Goal: Information Seeking & Learning: Learn about a topic

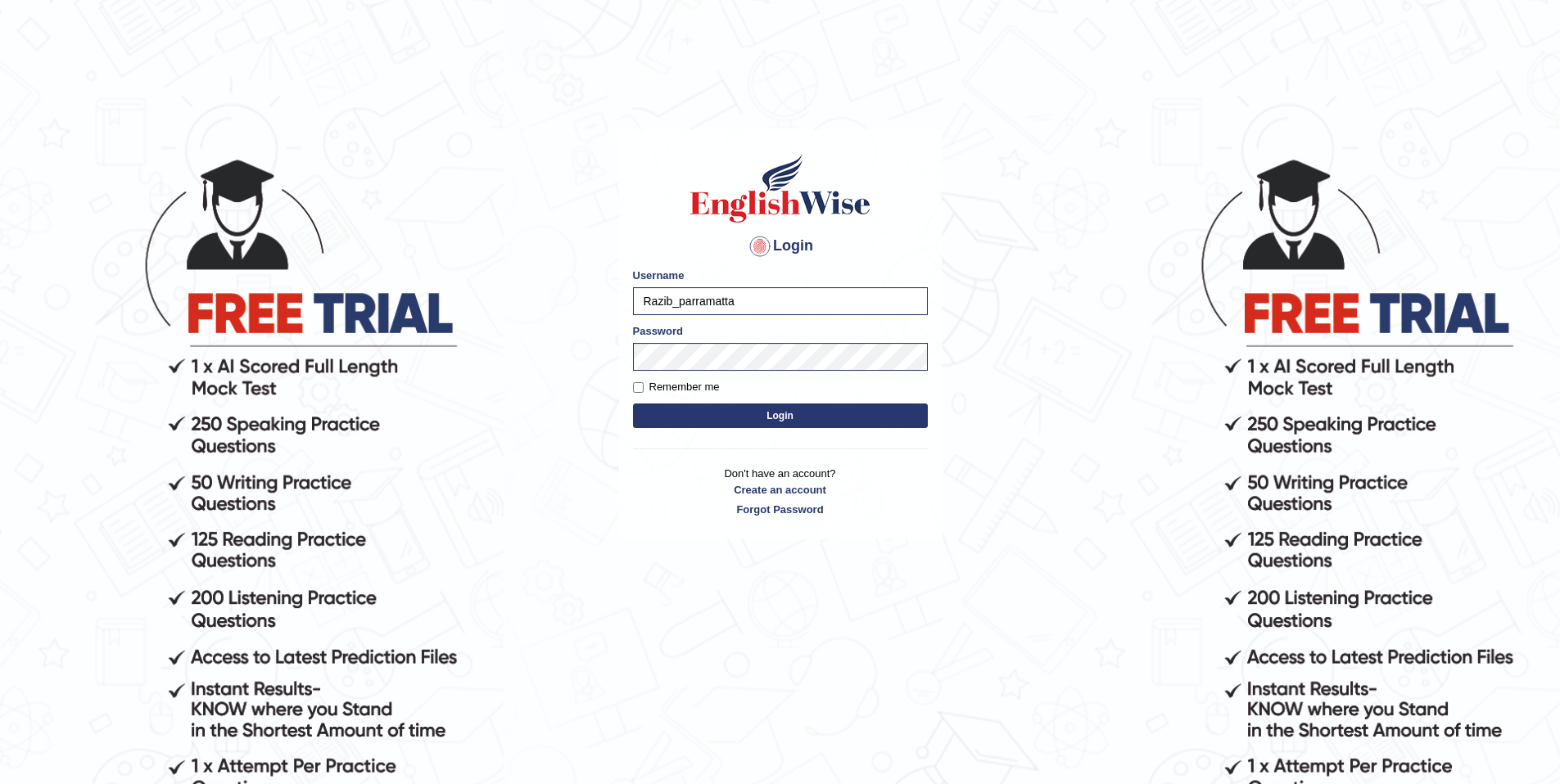
type input "razib_parramatta"
click at [777, 413] on button "Login" at bounding box center [780, 416] width 295 height 25
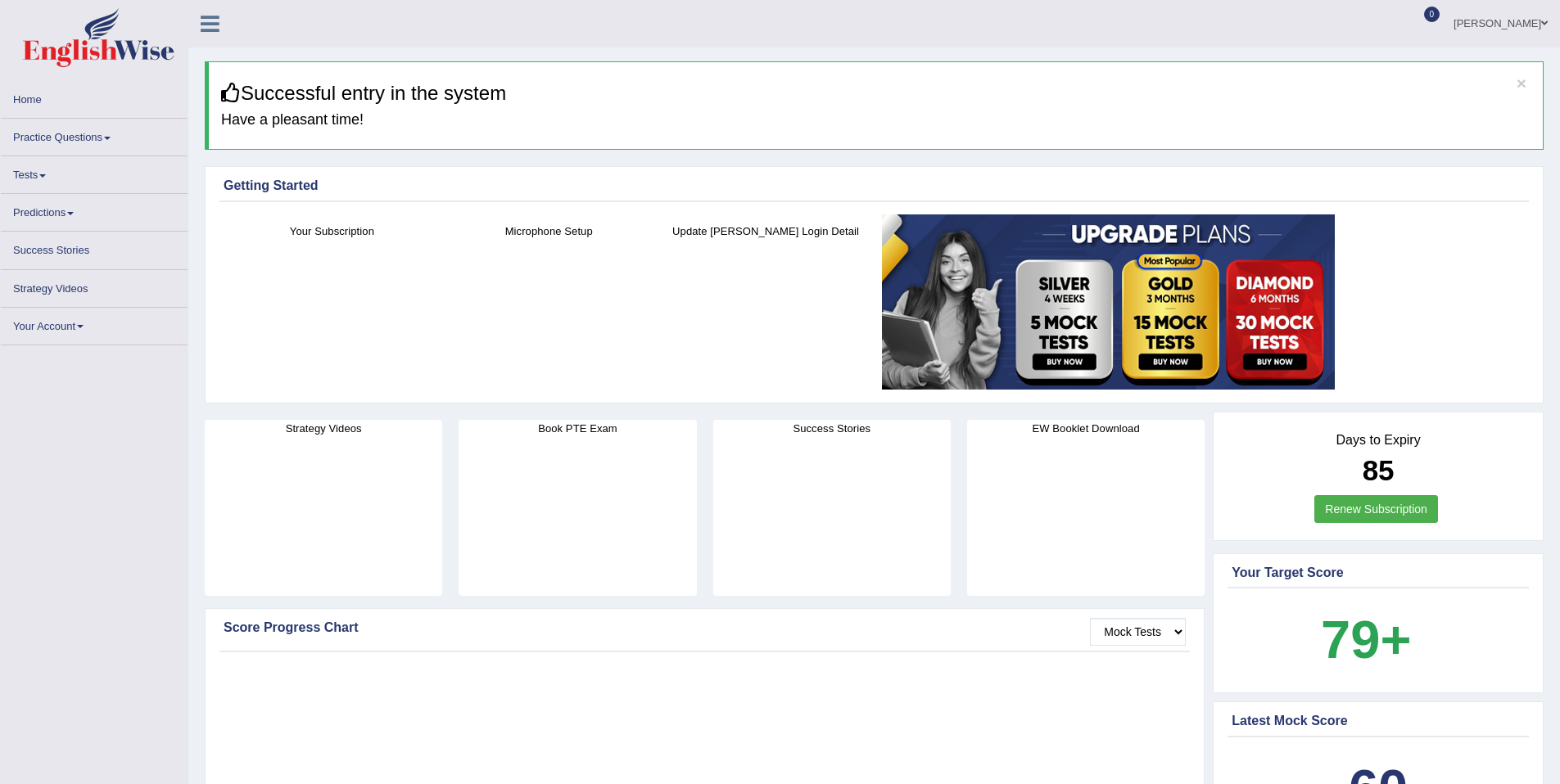
click at [87, 143] on link "Practice Questions" at bounding box center [94, 134] width 187 height 32
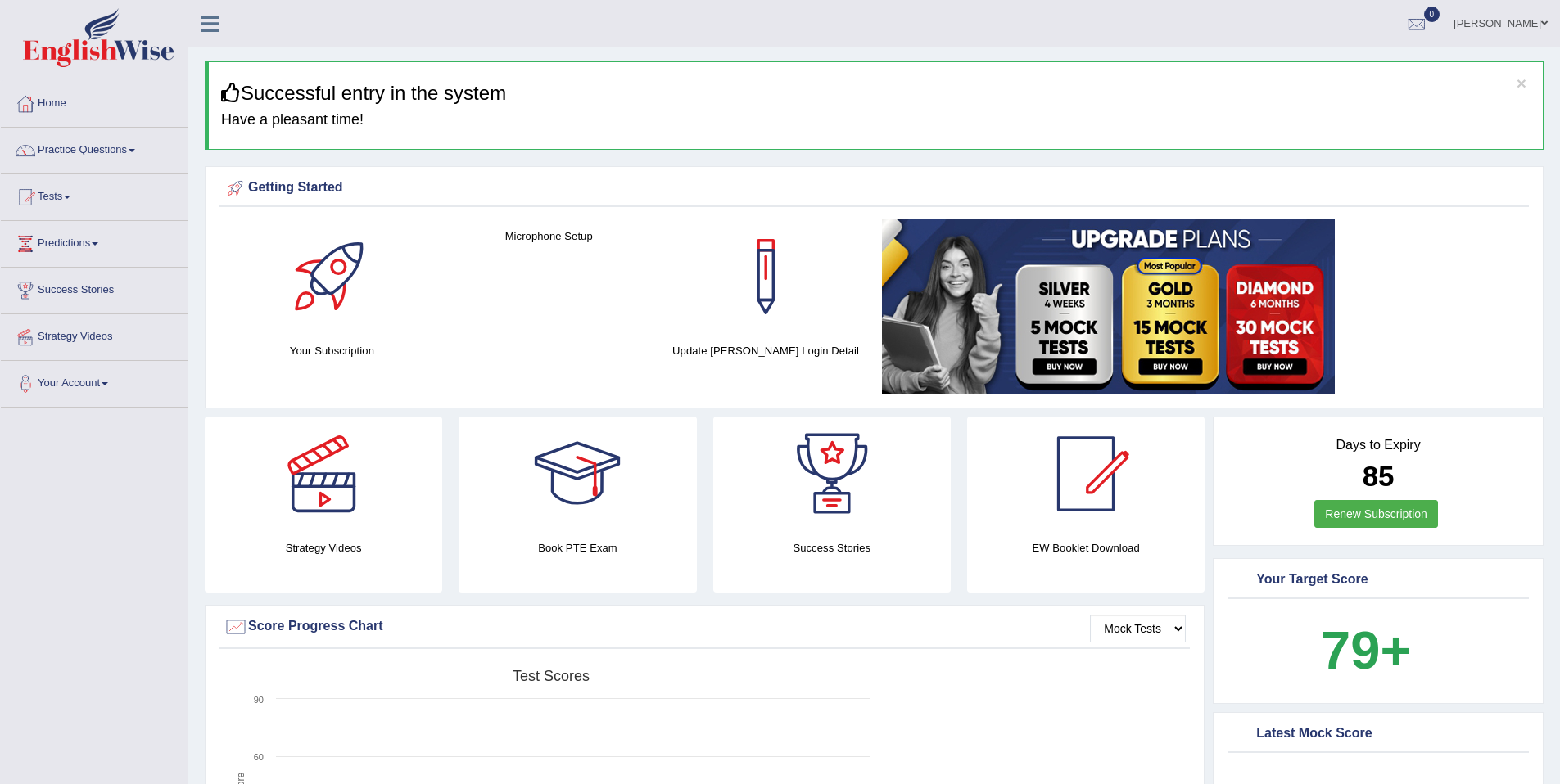
click at [116, 149] on link "Practice Questions" at bounding box center [94, 149] width 187 height 41
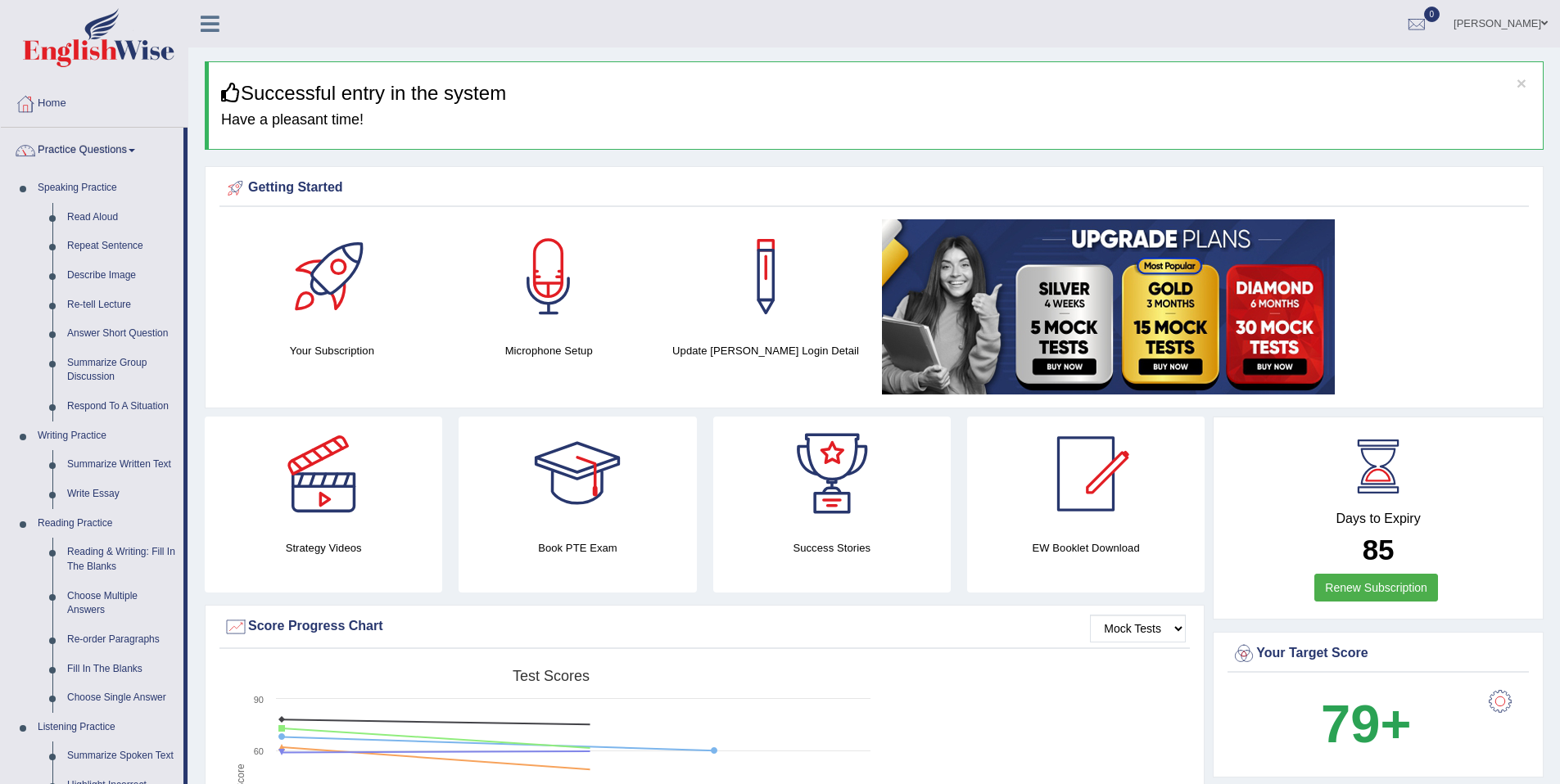
click at [116, 149] on link "Practice Questions" at bounding box center [92, 149] width 183 height 41
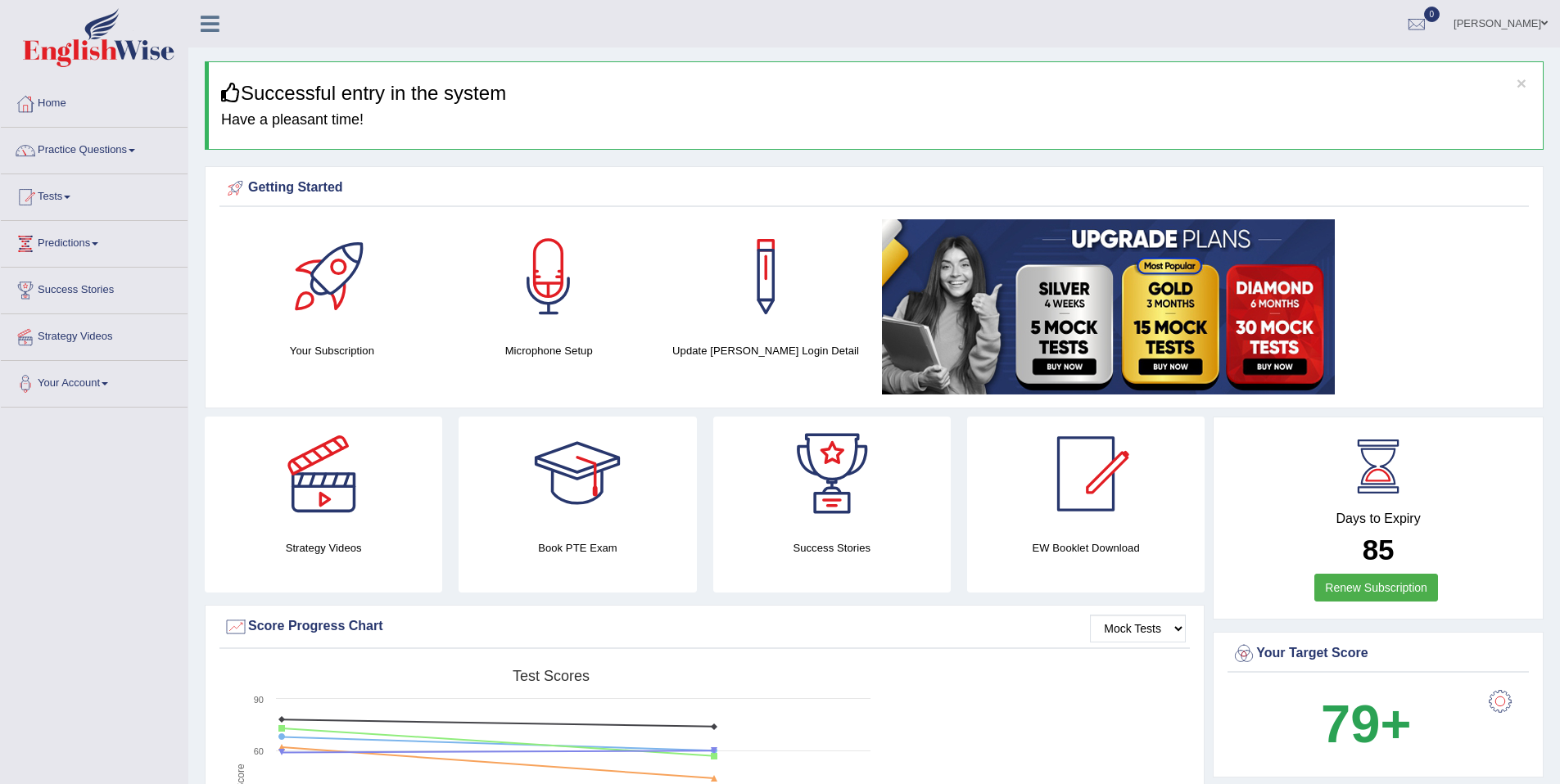
click at [118, 149] on link "Practice Questions" at bounding box center [94, 149] width 187 height 41
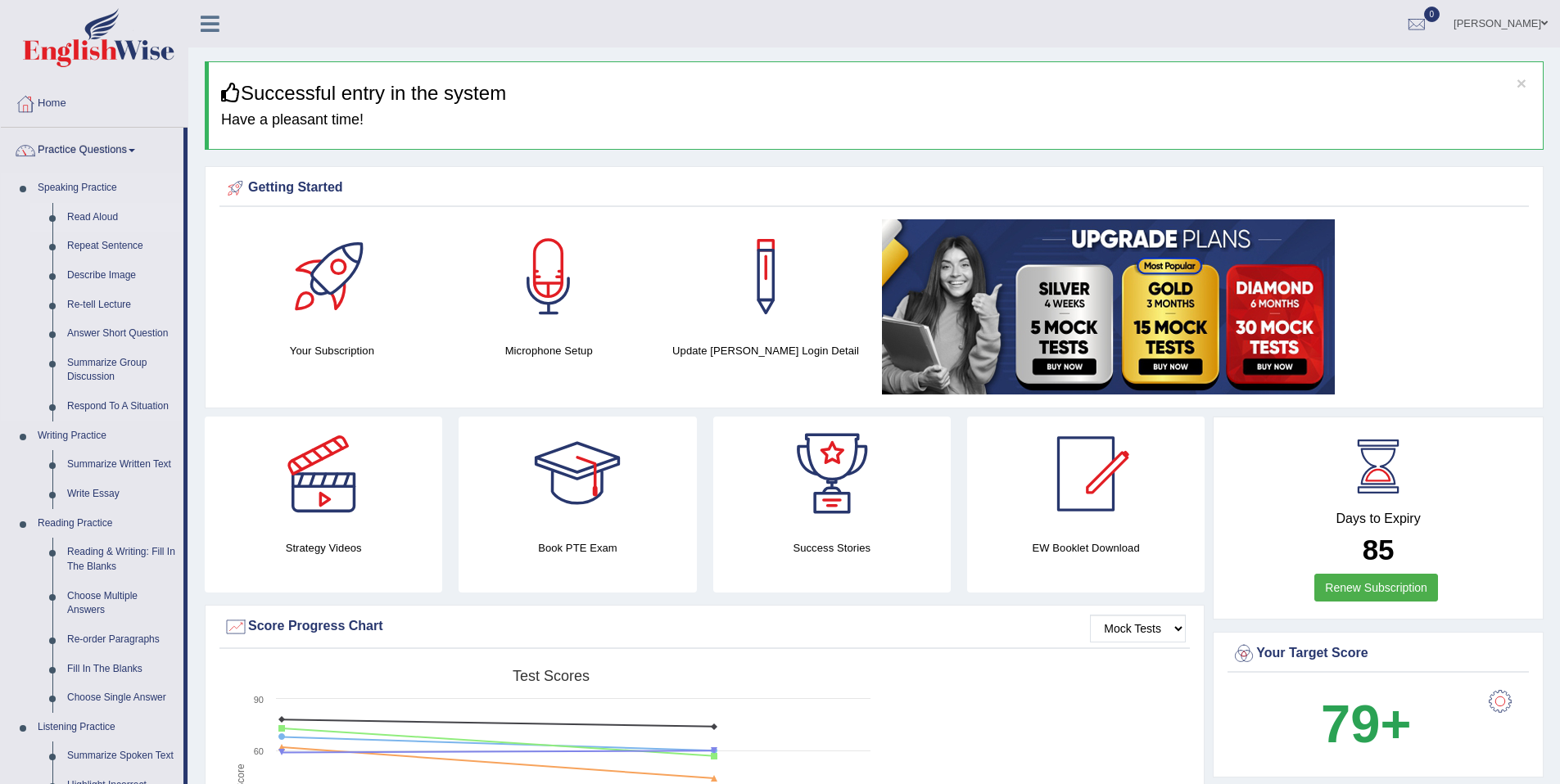
click at [103, 218] on link "Read Aloud" at bounding box center [121, 217] width 124 height 29
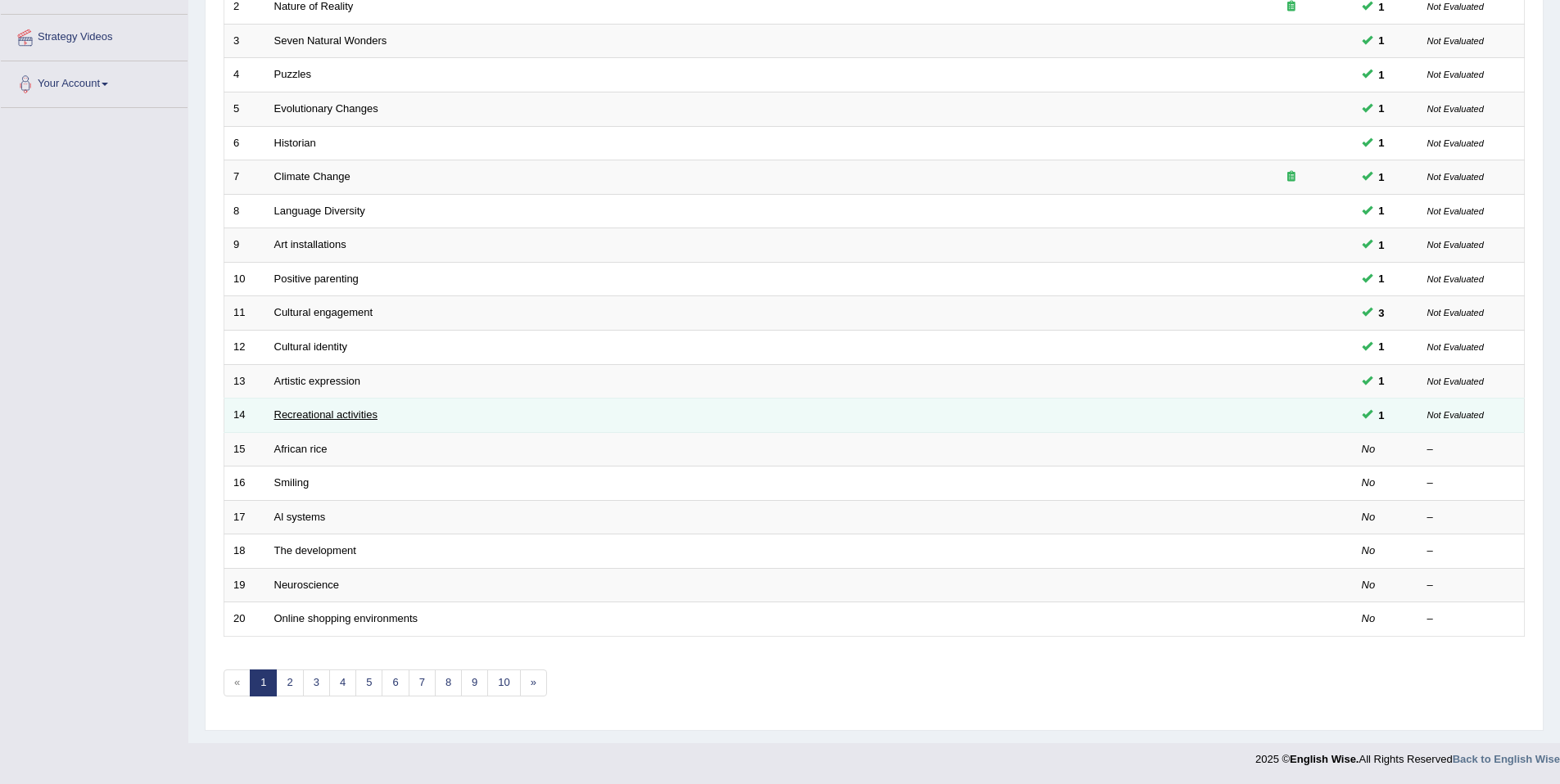
click at [352, 413] on link "Recreational activities" at bounding box center [326, 415] width 103 height 12
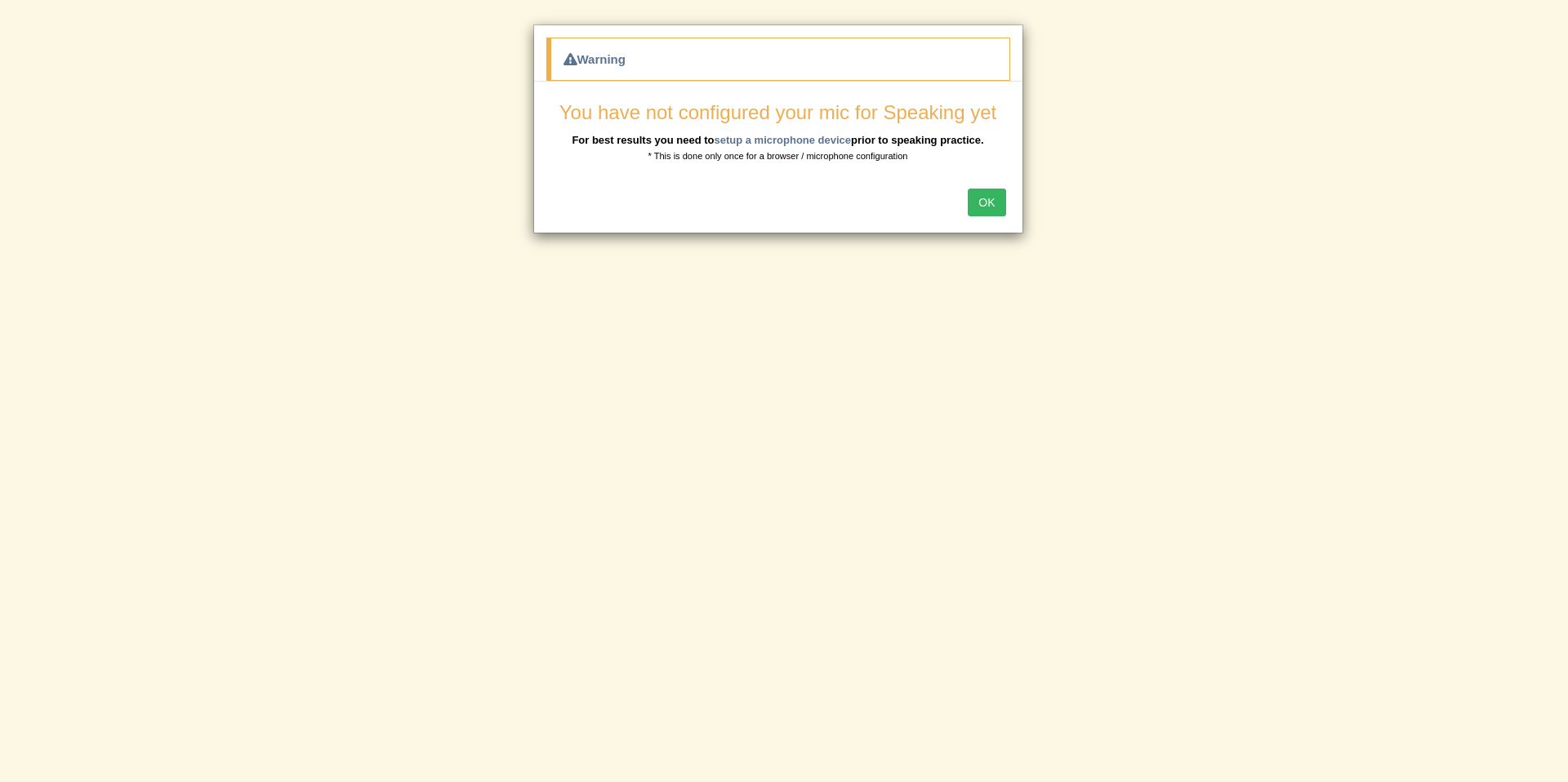
click at [985, 193] on button "OK" at bounding box center [986, 201] width 37 height 28
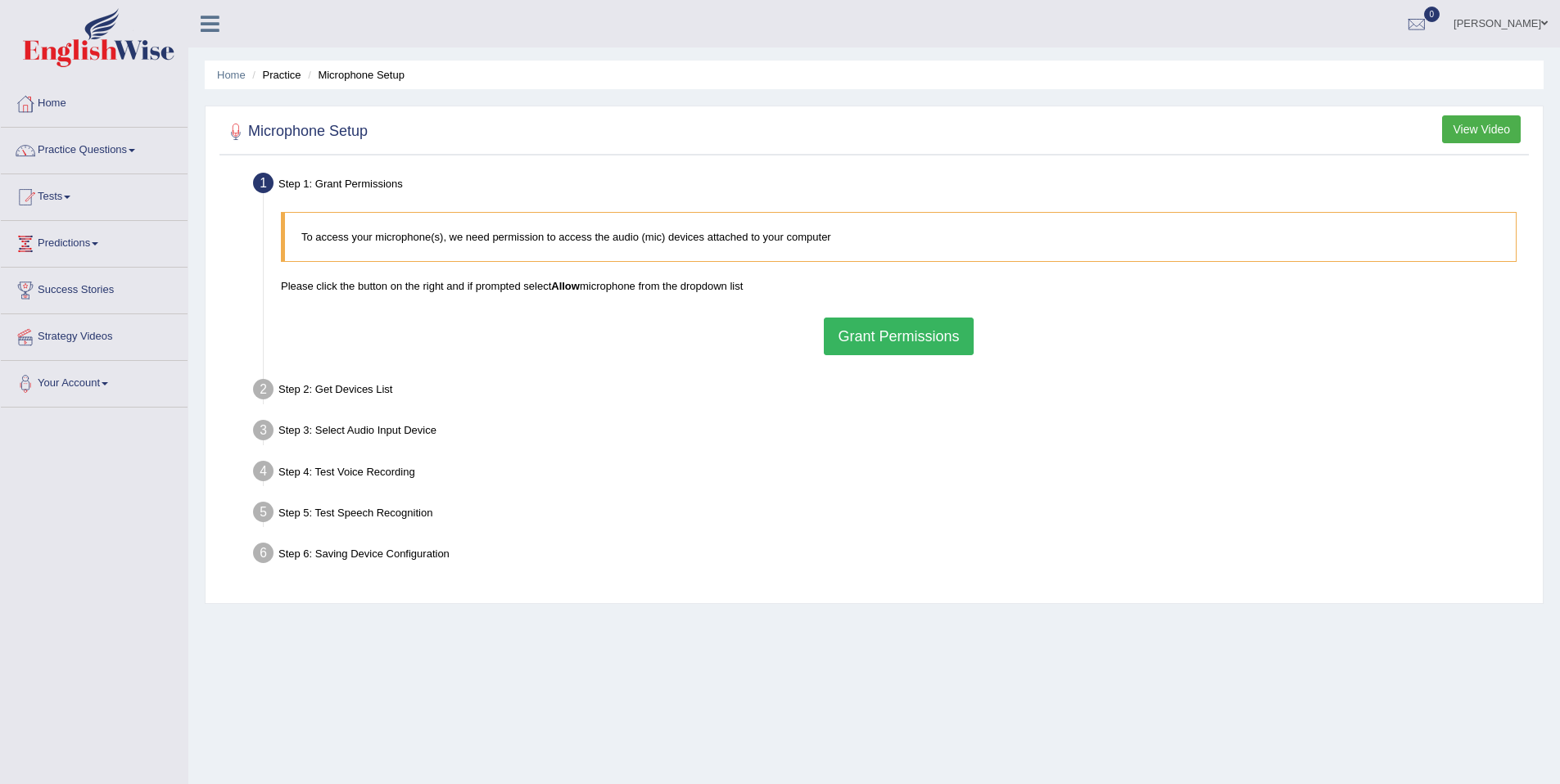
click at [907, 344] on button "Grant Permissions" at bounding box center [898, 336] width 149 height 37
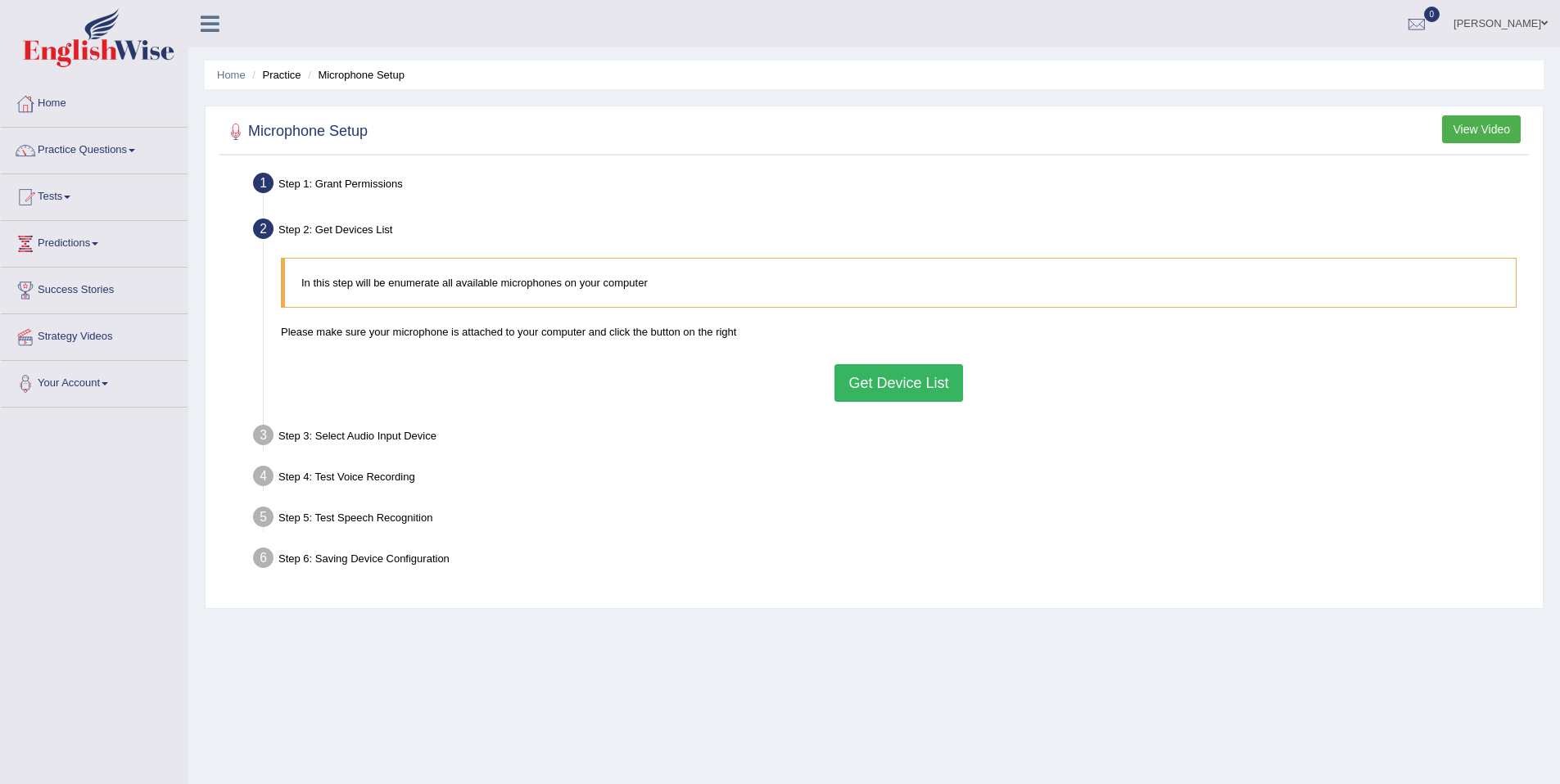
click at [905, 387] on button "Get Device List" at bounding box center [898, 383] width 128 height 37
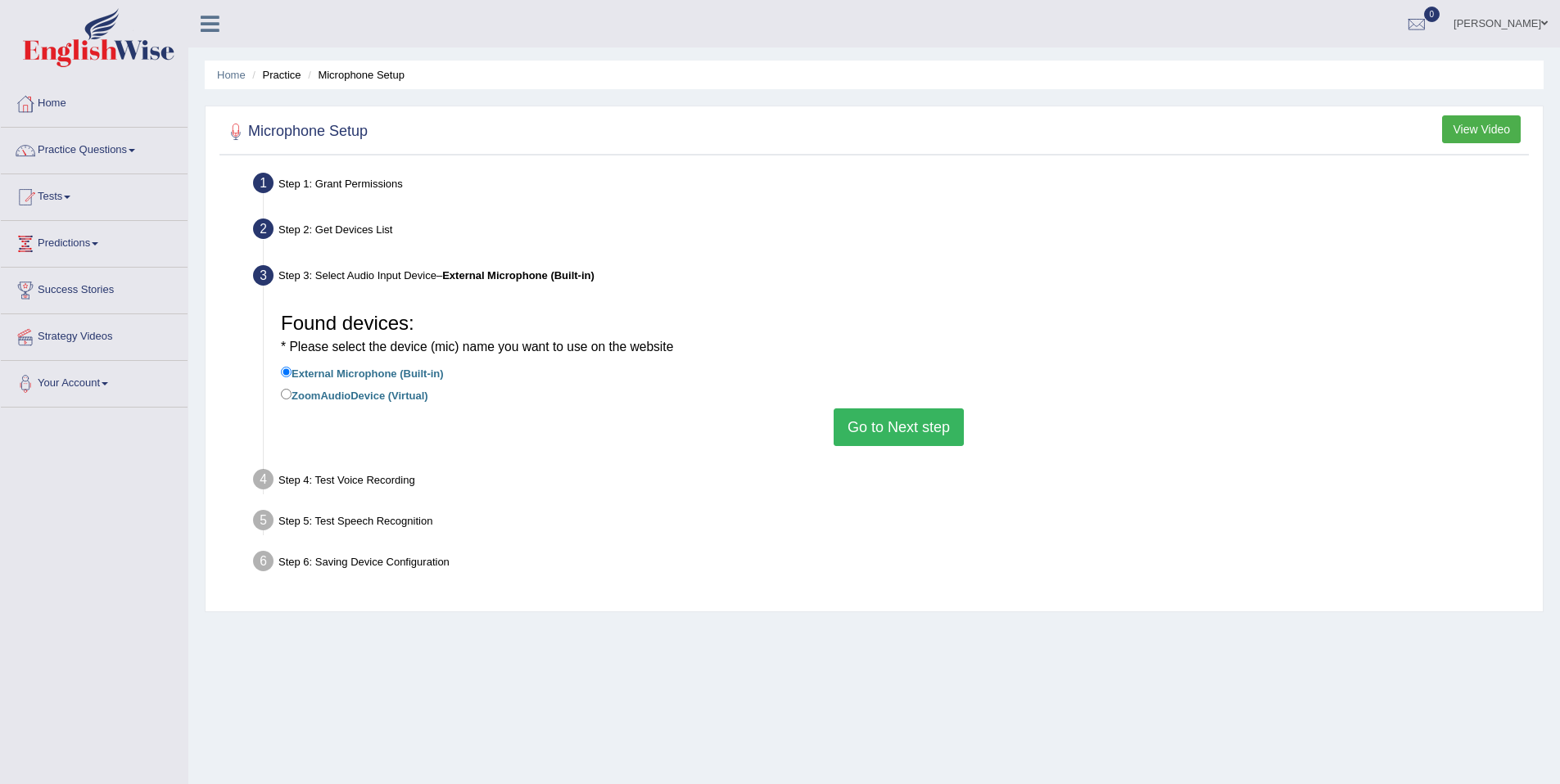
click at [914, 430] on button "Go to Next step" at bounding box center [898, 427] width 130 height 37
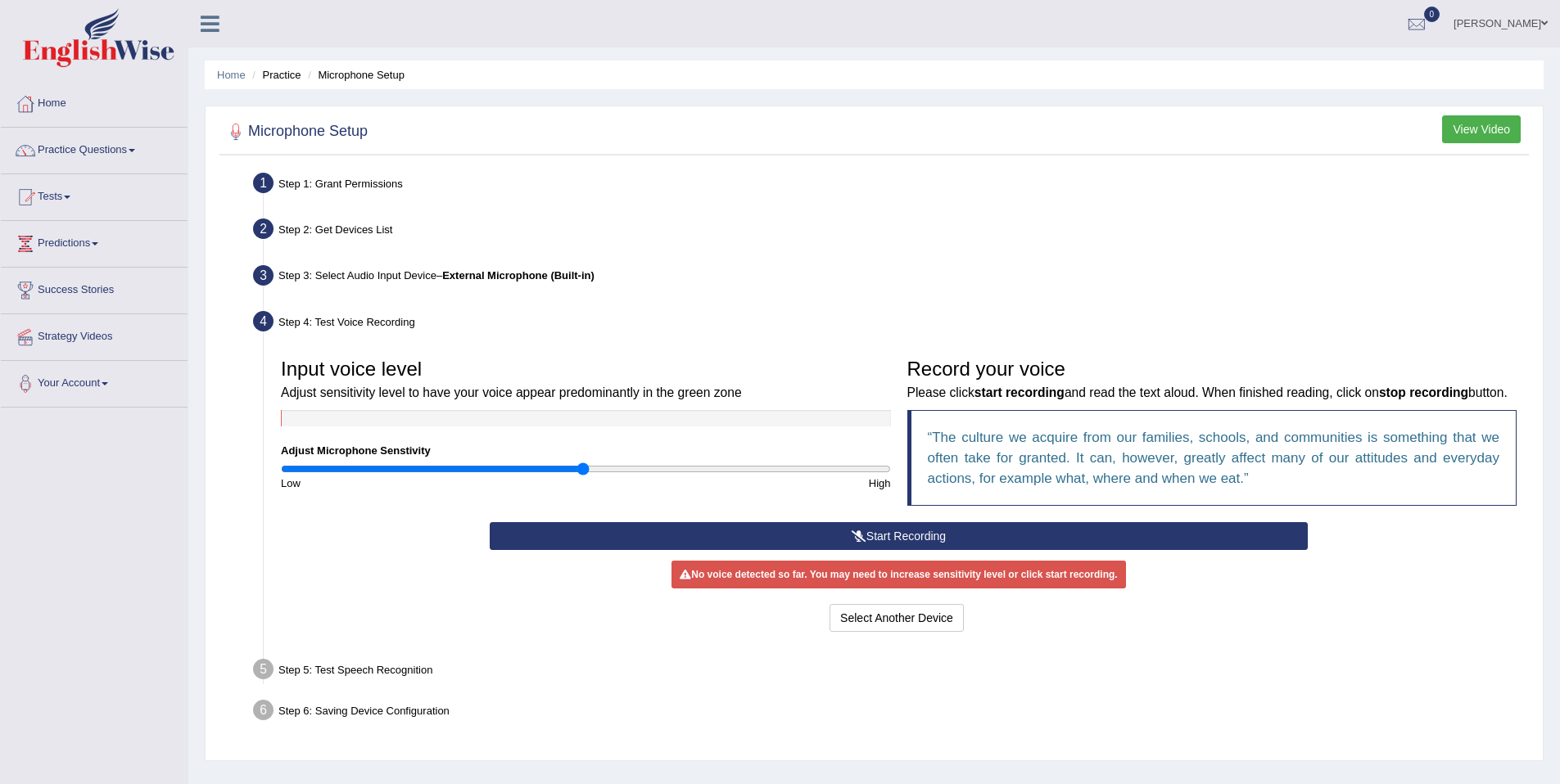
click at [910, 550] on button "Start Recording" at bounding box center [898, 536] width 818 height 28
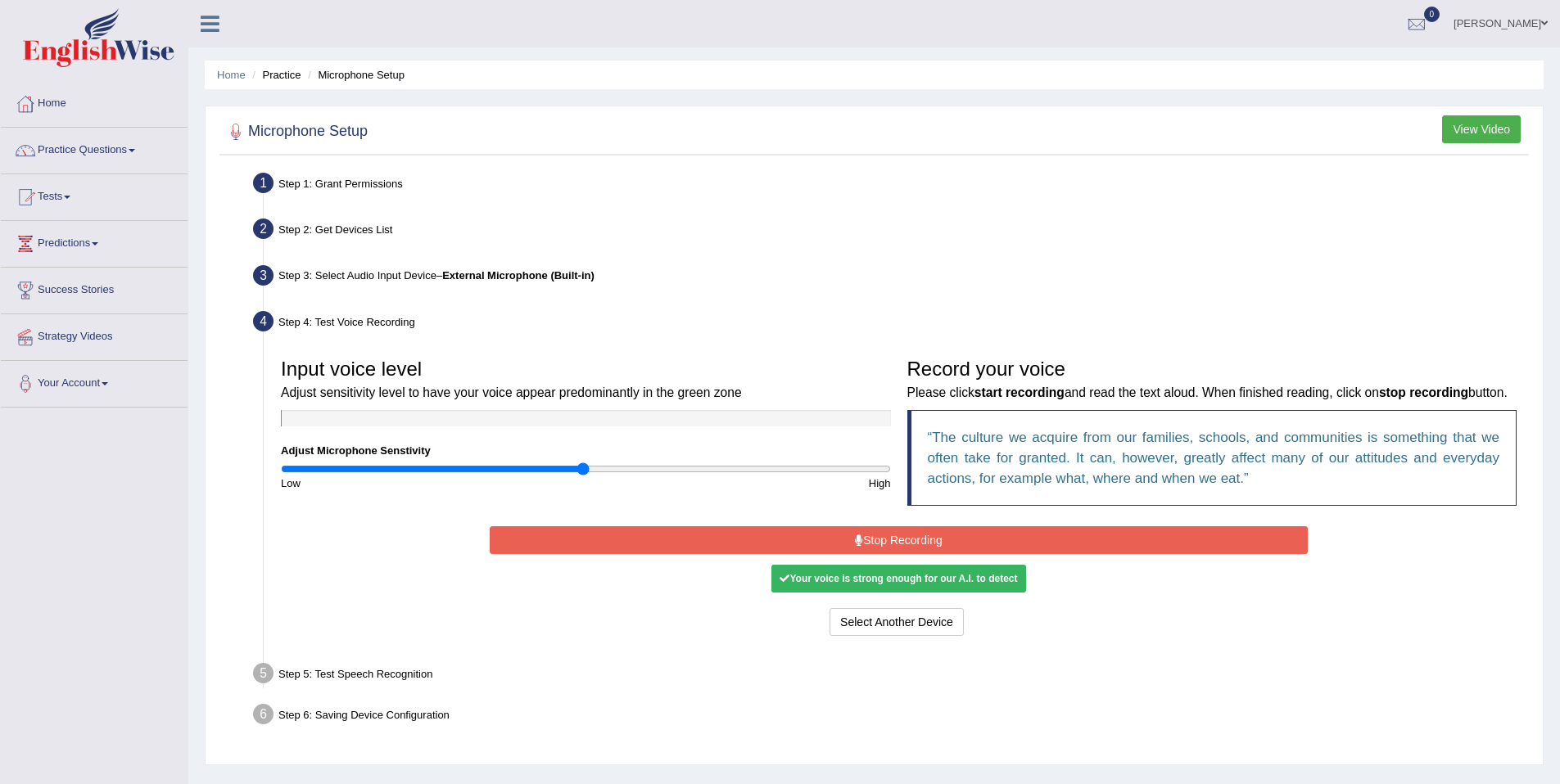
click at [874, 554] on button "Stop Recording" at bounding box center [898, 539] width 818 height 28
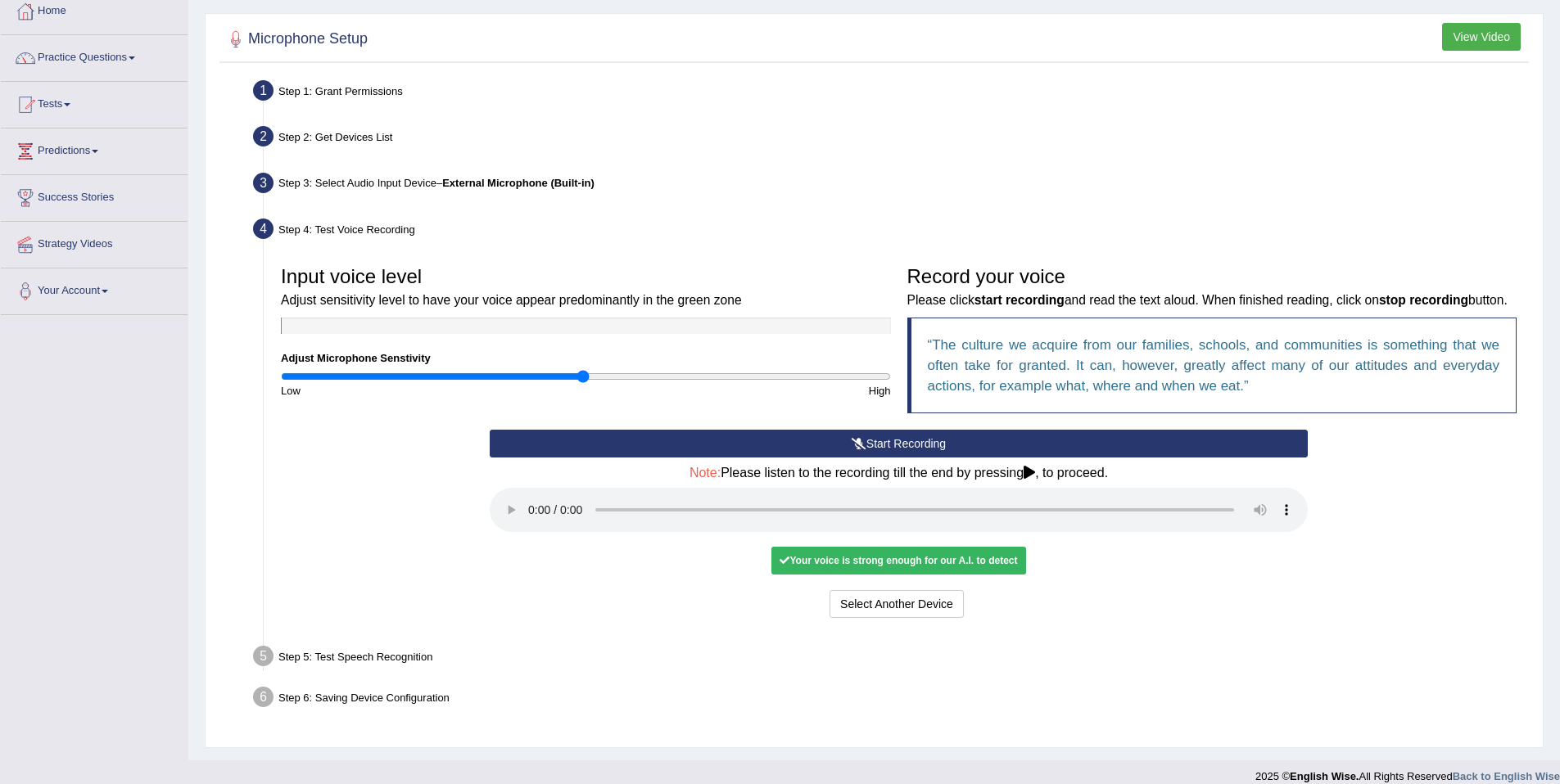
scroll to position [116, 0]
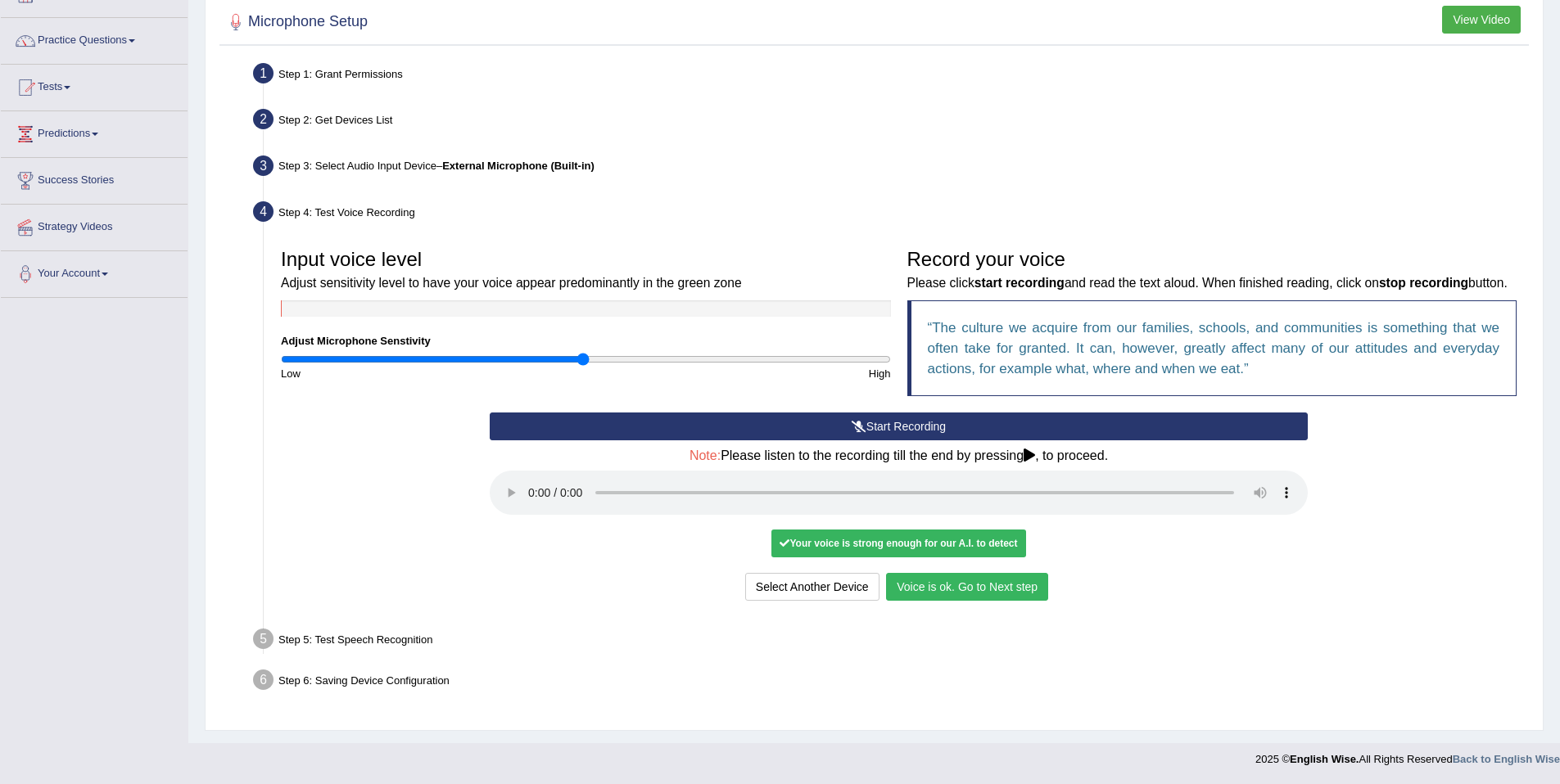
click at [951, 601] on button "Voice is ok. Go to Next step" at bounding box center [967, 586] width 162 height 28
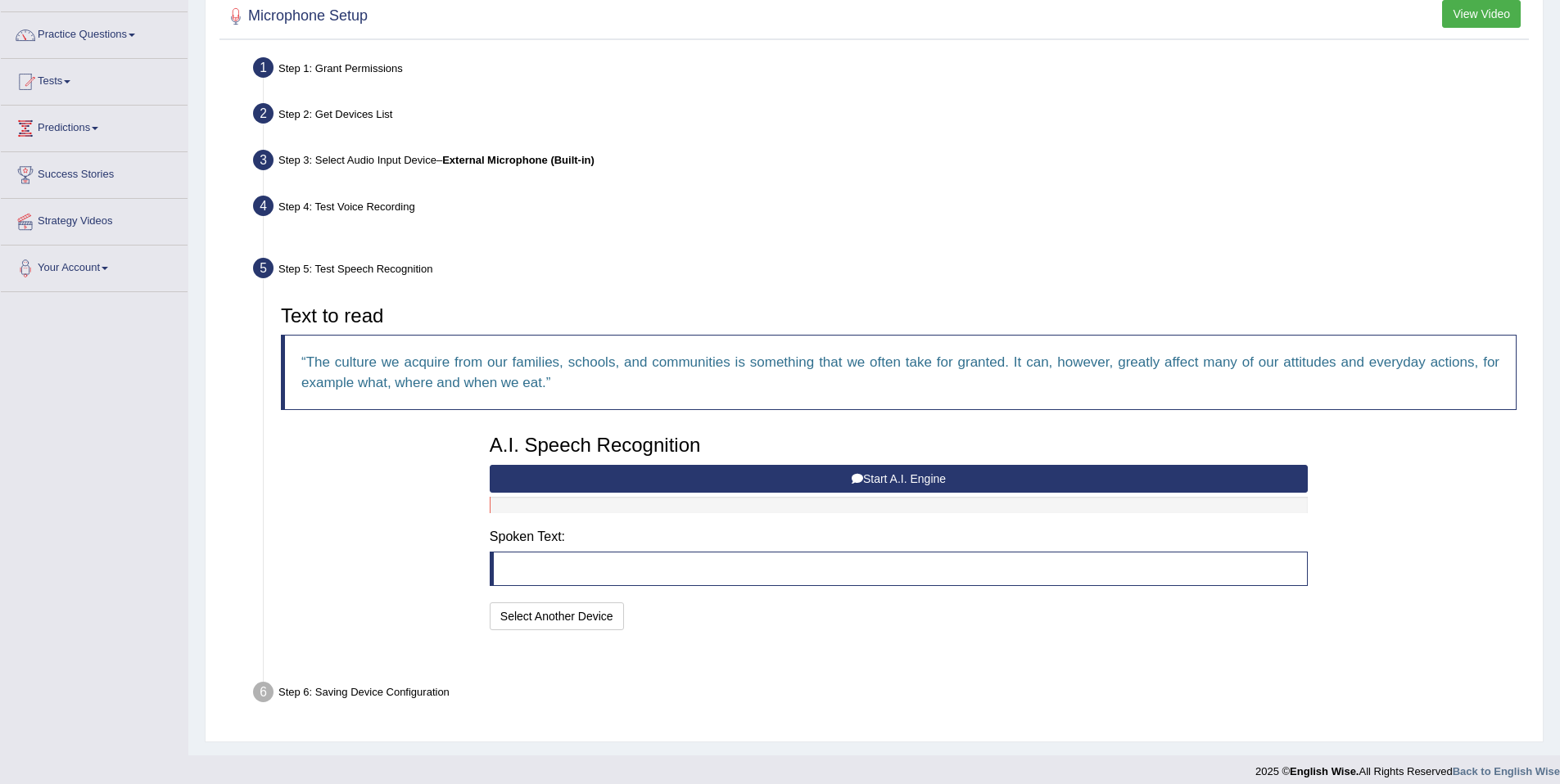
scroll to position [87, 0]
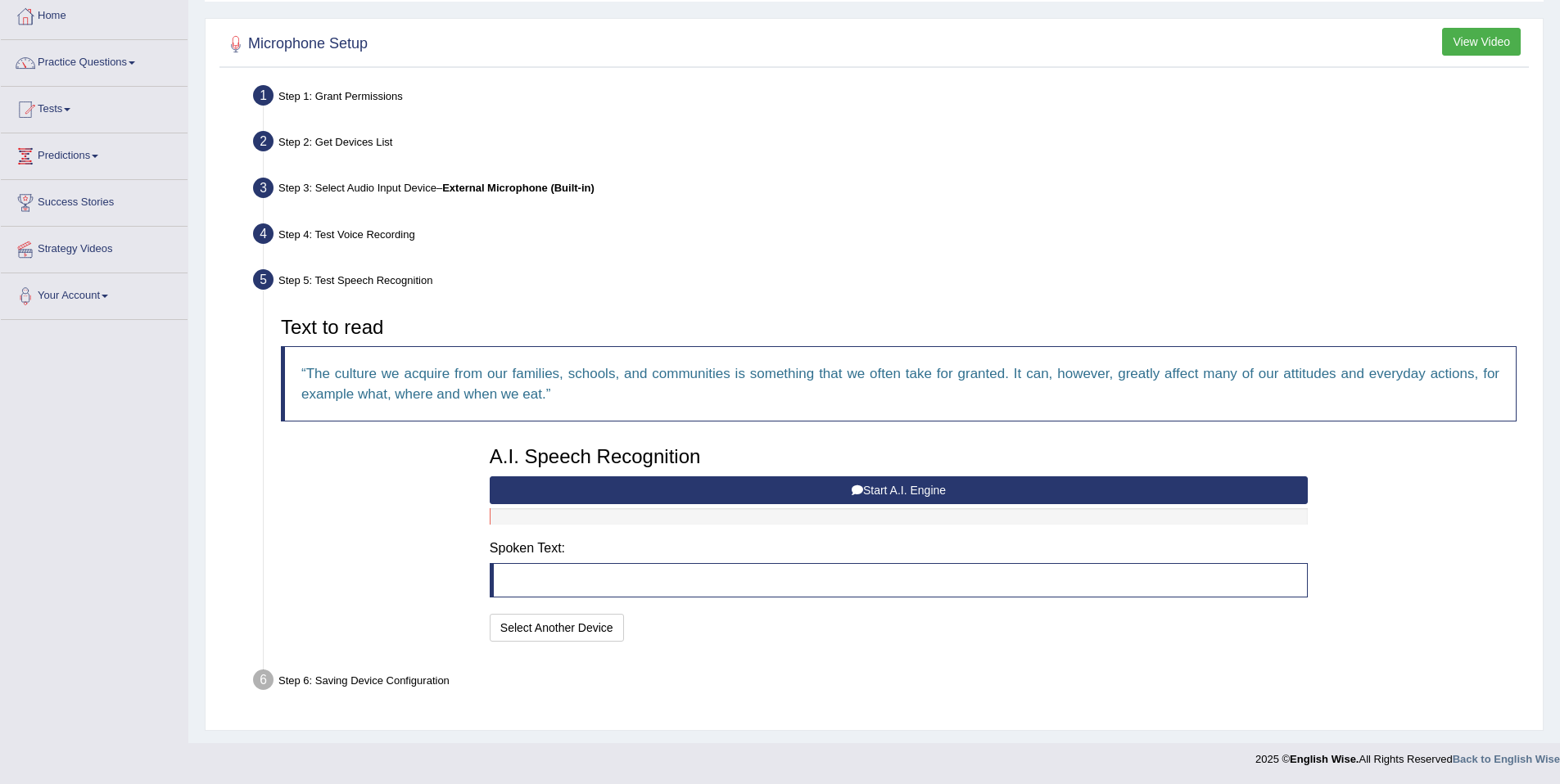
click at [693, 490] on button "Start A.I. Engine" at bounding box center [898, 489] width 818 height 28
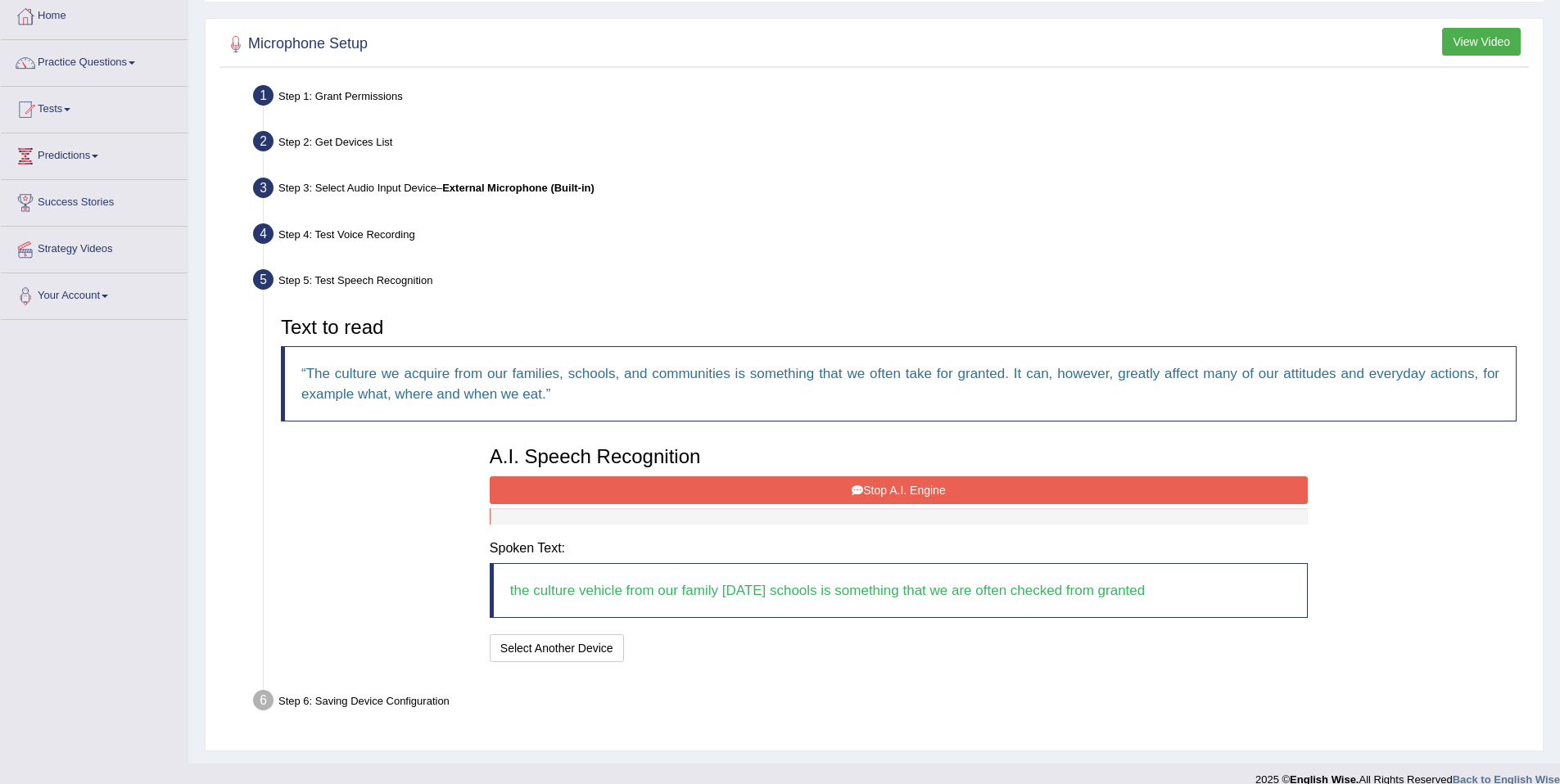
click at [679, 491] on button "Stop A.I. Engine" at bounding box center [898, 489] width 818 height 28
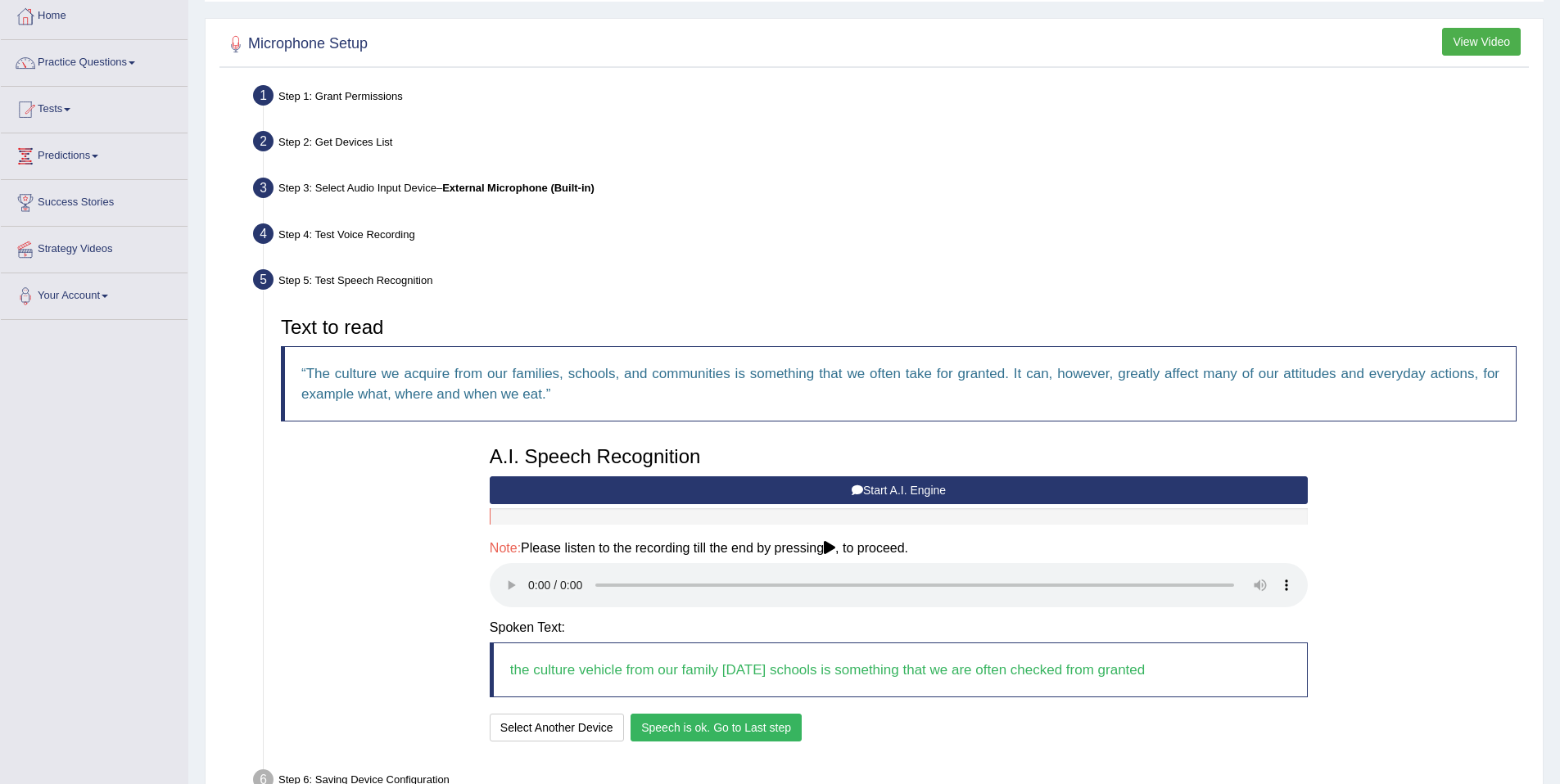
click at [703, 731] on button "Speech is ok. Go to Last step" at bounding box center [716, 727] width 171 height 28
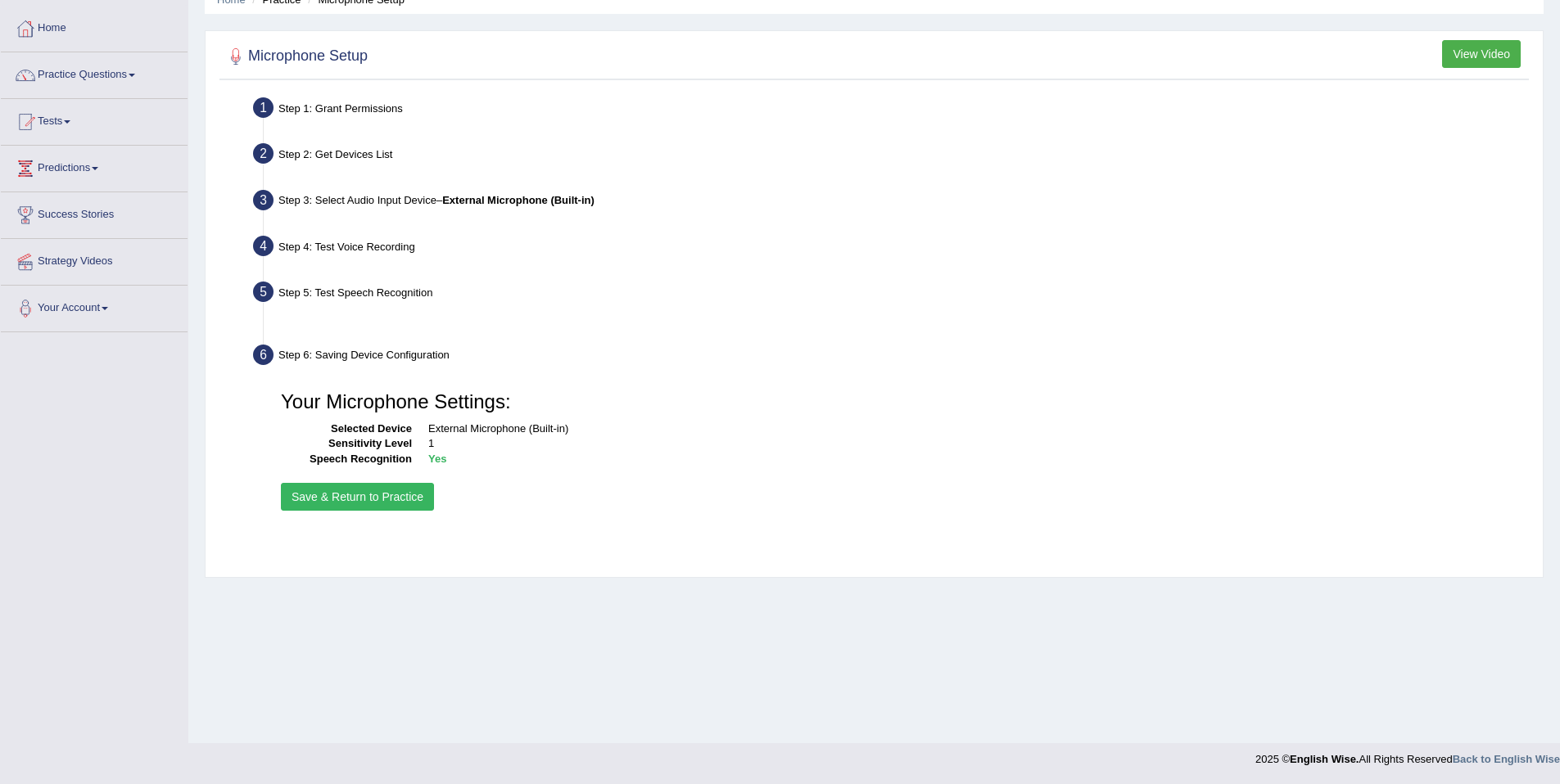
scroll to position [76, 0]
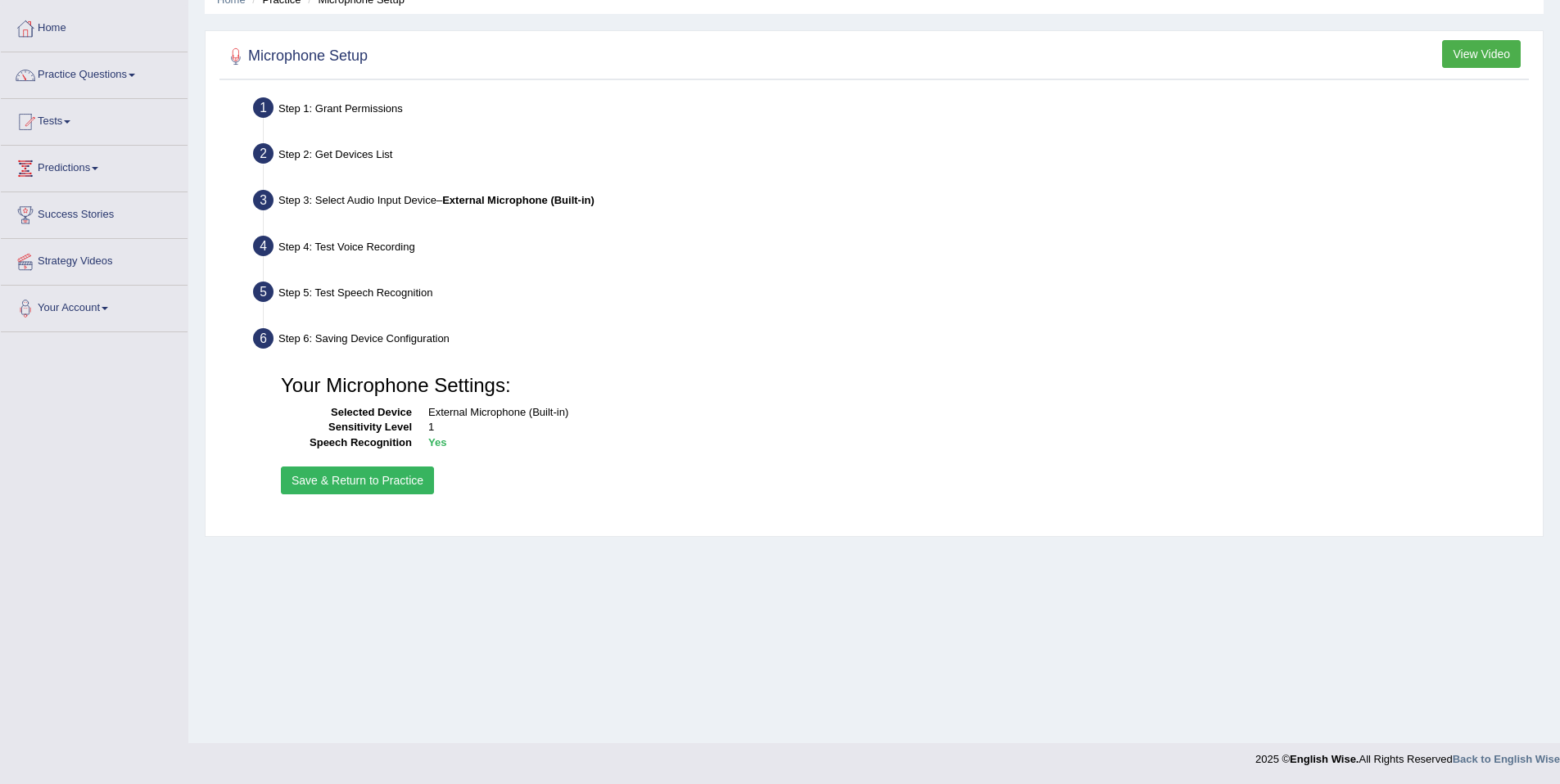
click at [372, 483] on button "Save & Return to Practice" at bounding box center [358, 480] width 153 height 28
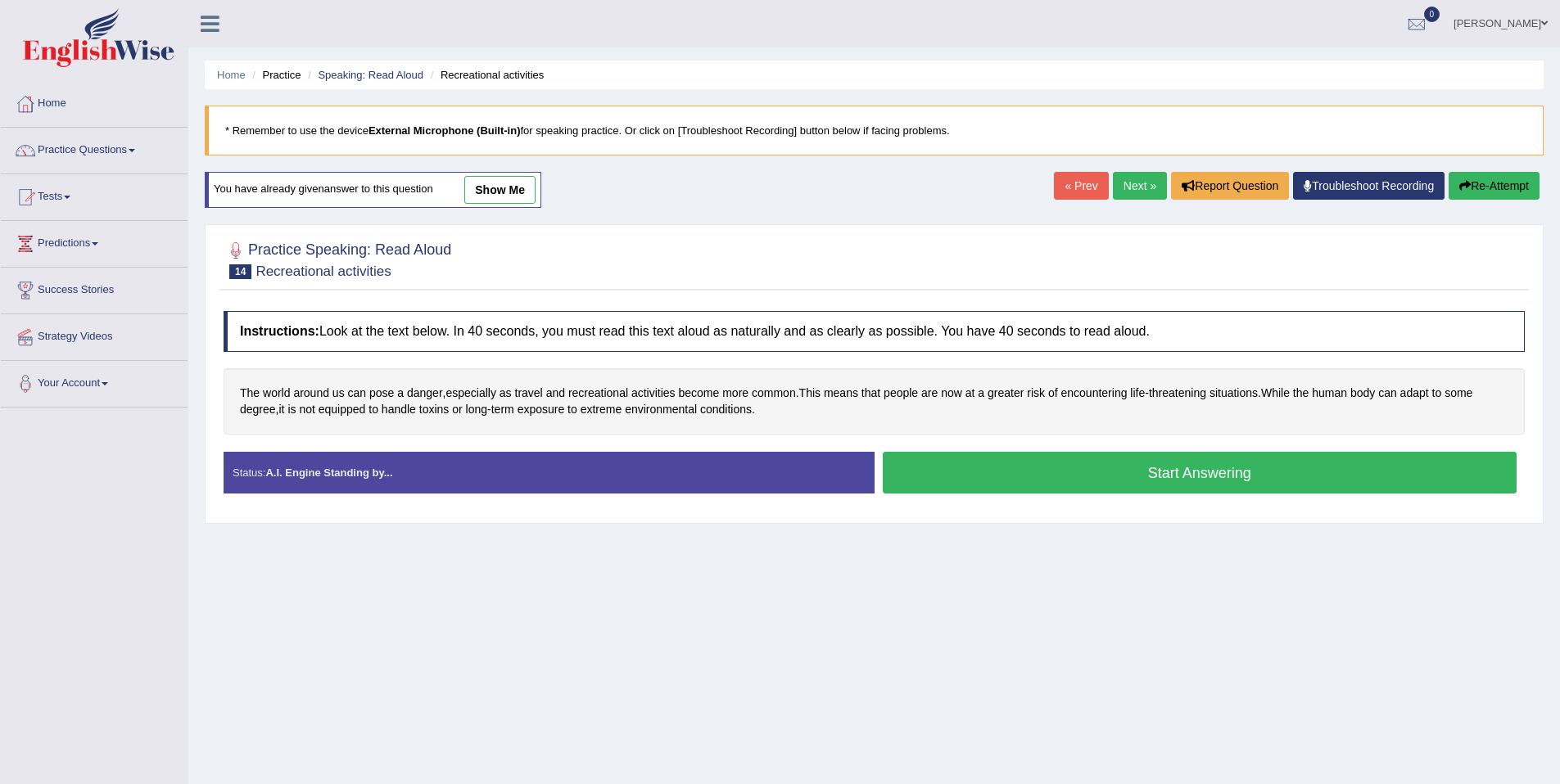
click at [1126, 186] on link "Next »" at bounding box center [1140, 185] width 54 height 28
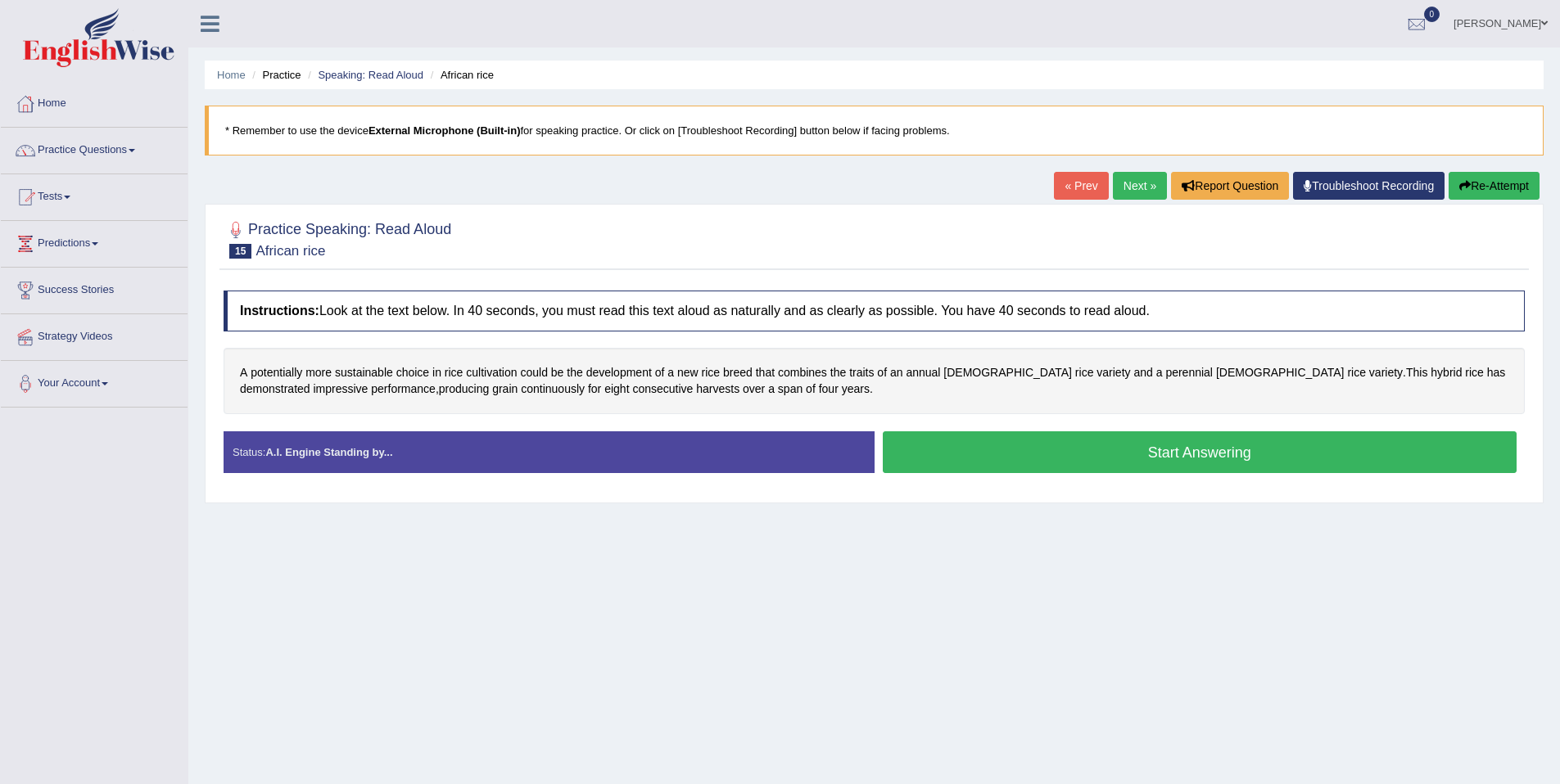
click at [1059, 453] on button "Start Answering" at bounding box center [1200, 452] width 635 height 42
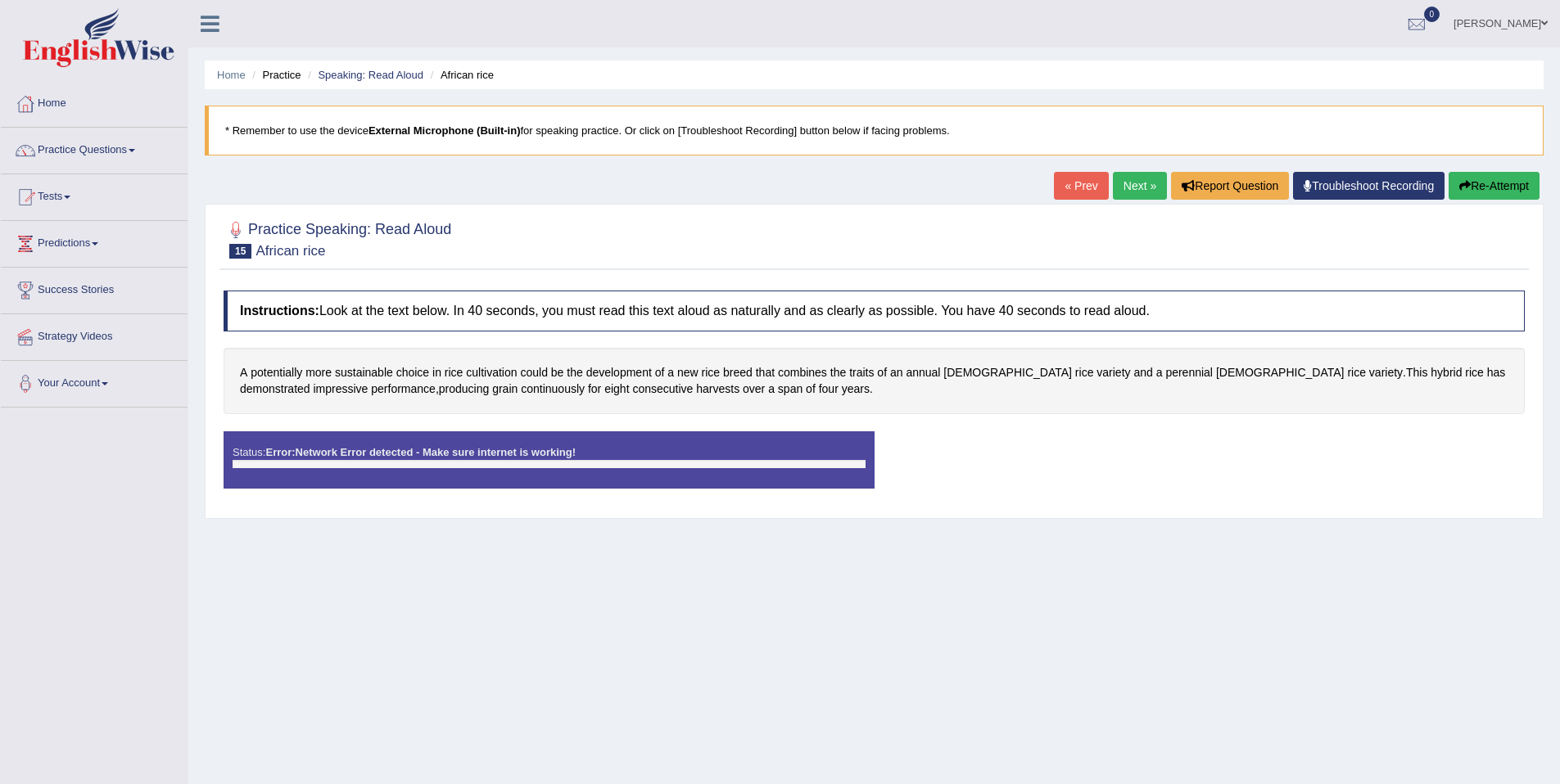
click at [438, 465] on div at bounding box center [548, 464] width 633 height 8
click at [1487, 186] on button "Re-Attempt" at bounding box center [1494, 185] width 91 height 28
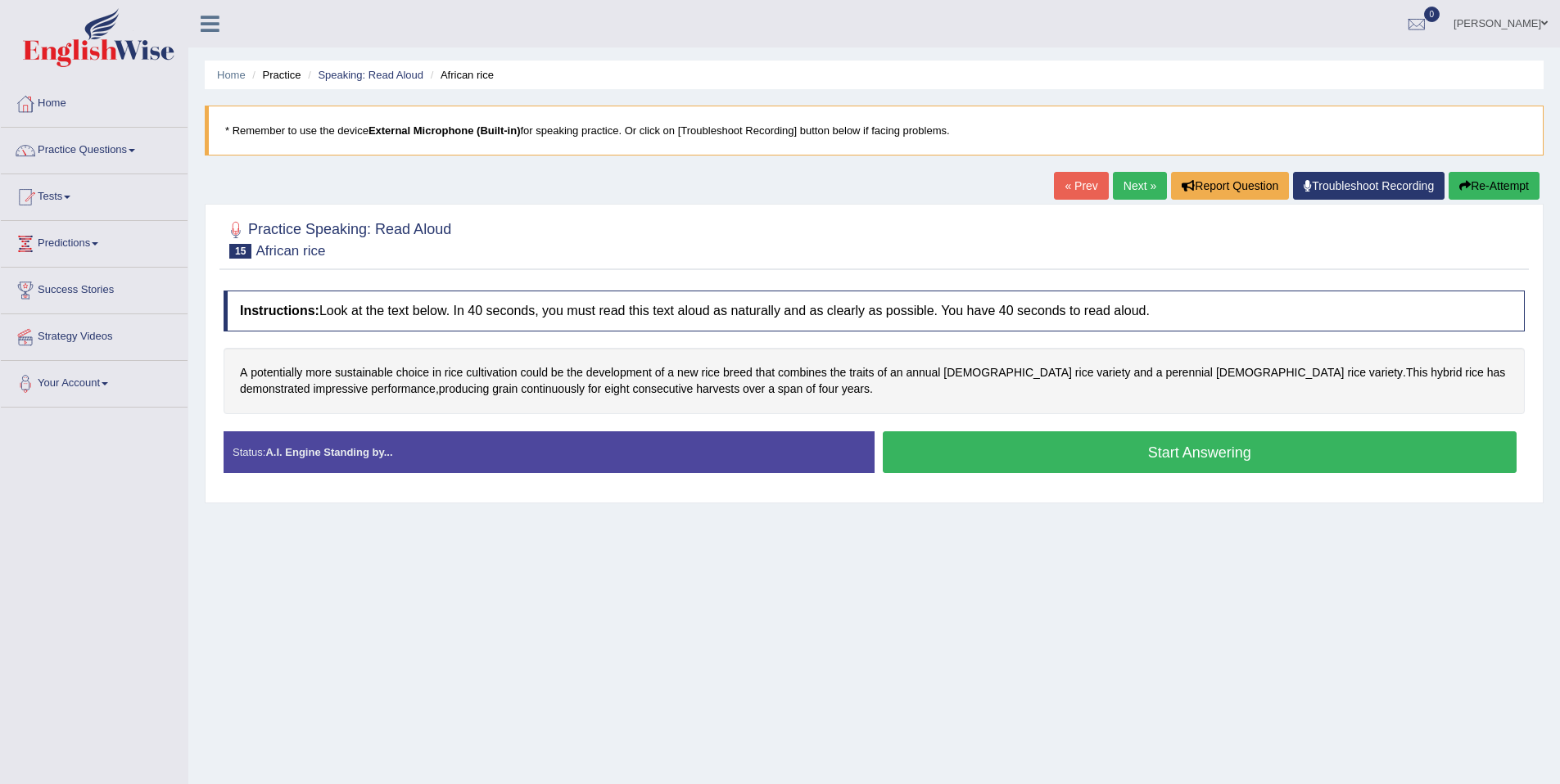
click at [1095, 456] on button "Start Answering" at bounding box center [1200, 452] width 635 height 42
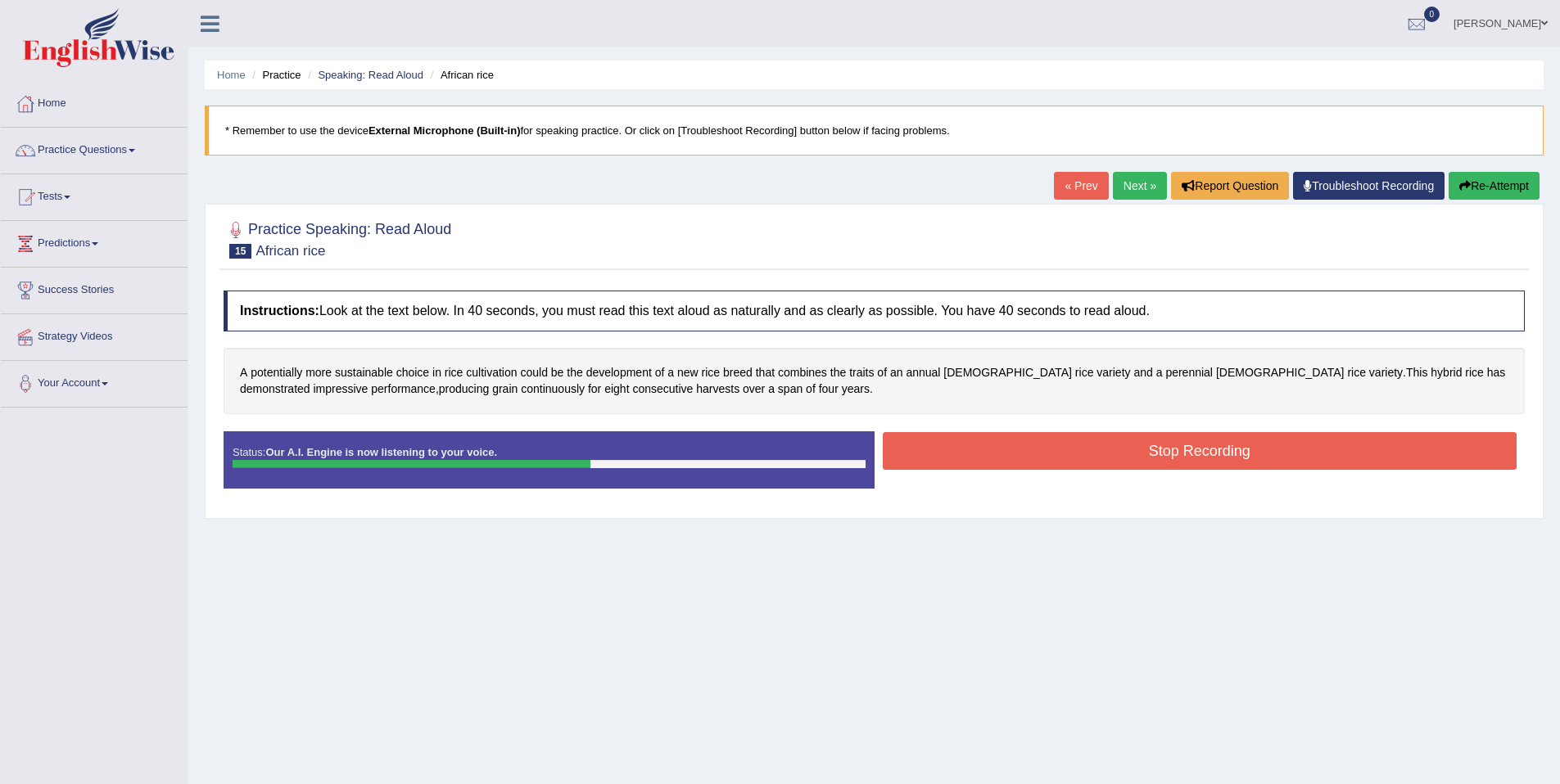
click at [1093, 453] on button "Stop Recording" at bounding box center [1200, 451] width 635 height 37
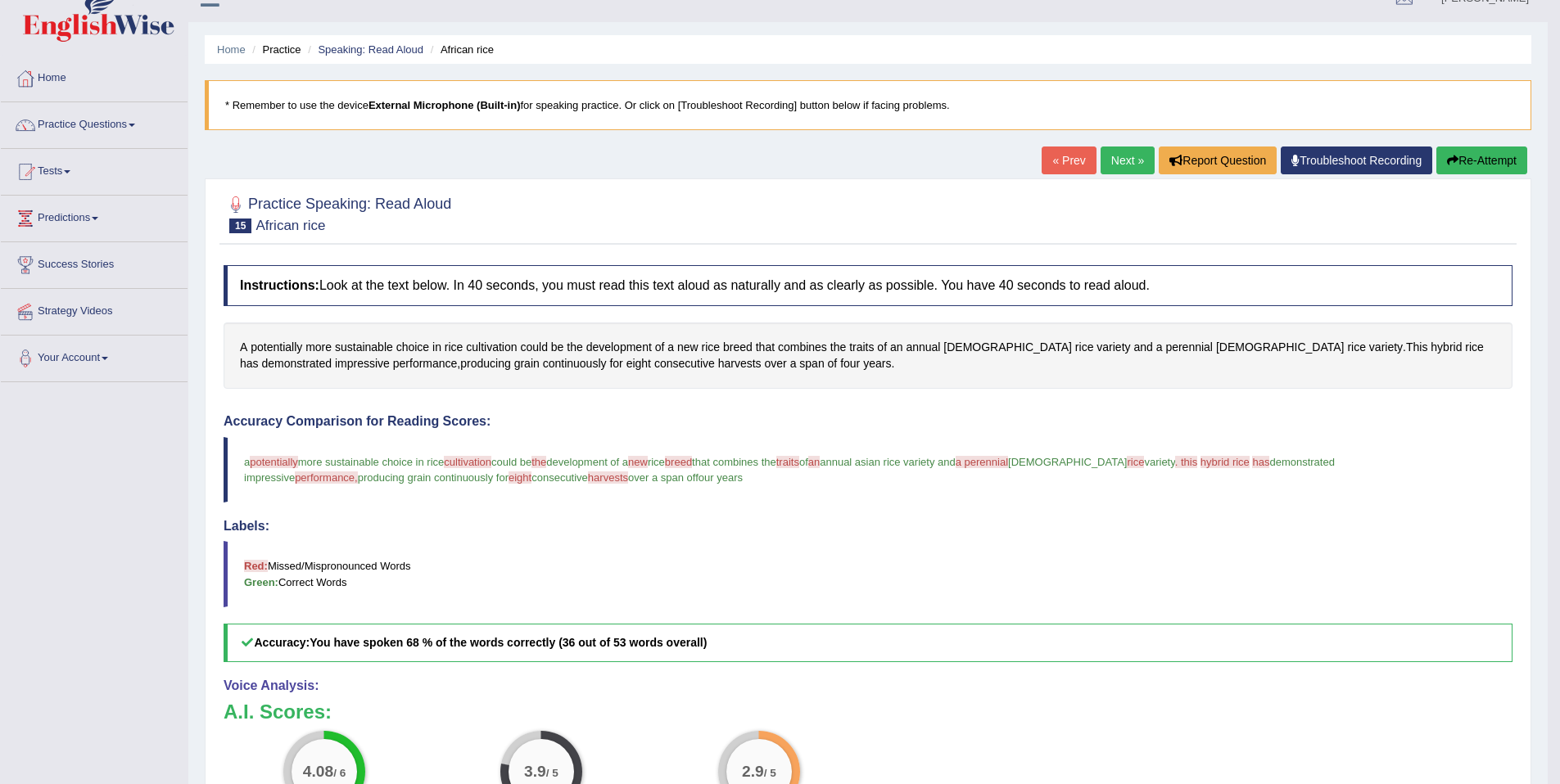
scroll to position [21, 0]
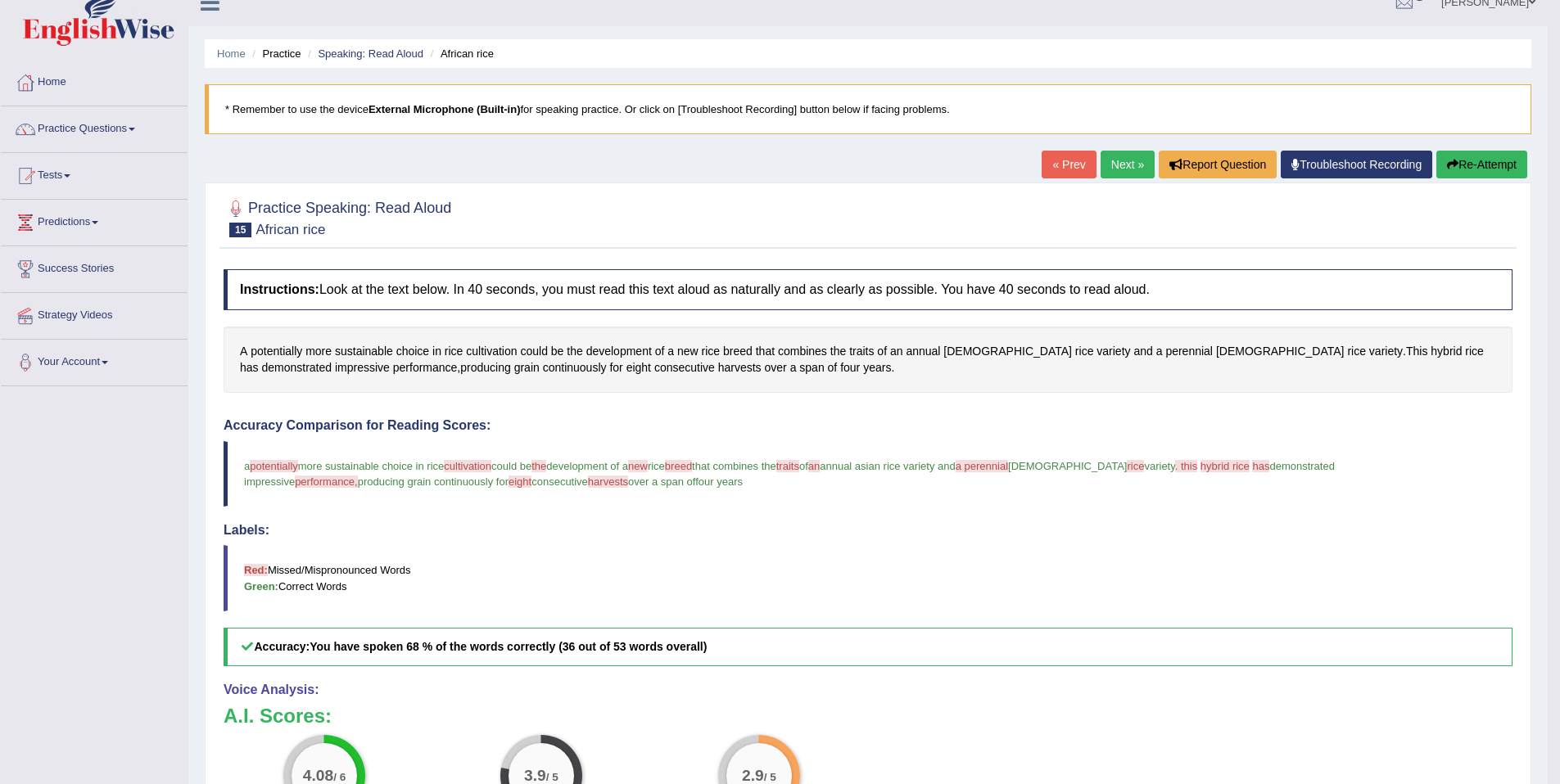
click at [1451, 166] on icon "button" at bounding box center [1452, 164] width 12 height 12
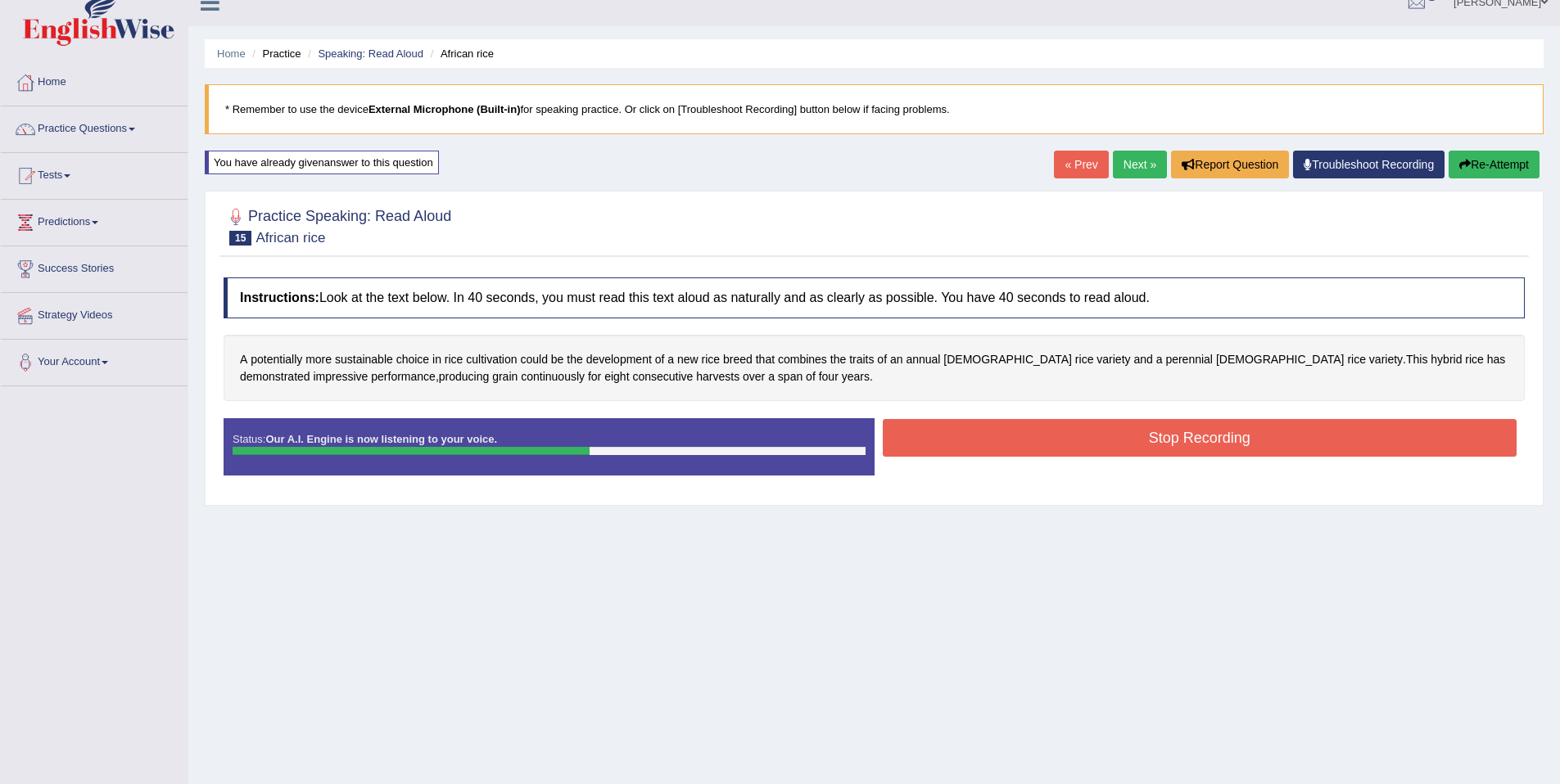
click at [1035, 444] on button "Stop Recording" at bounding box center [1200, 438] width 635 height 37
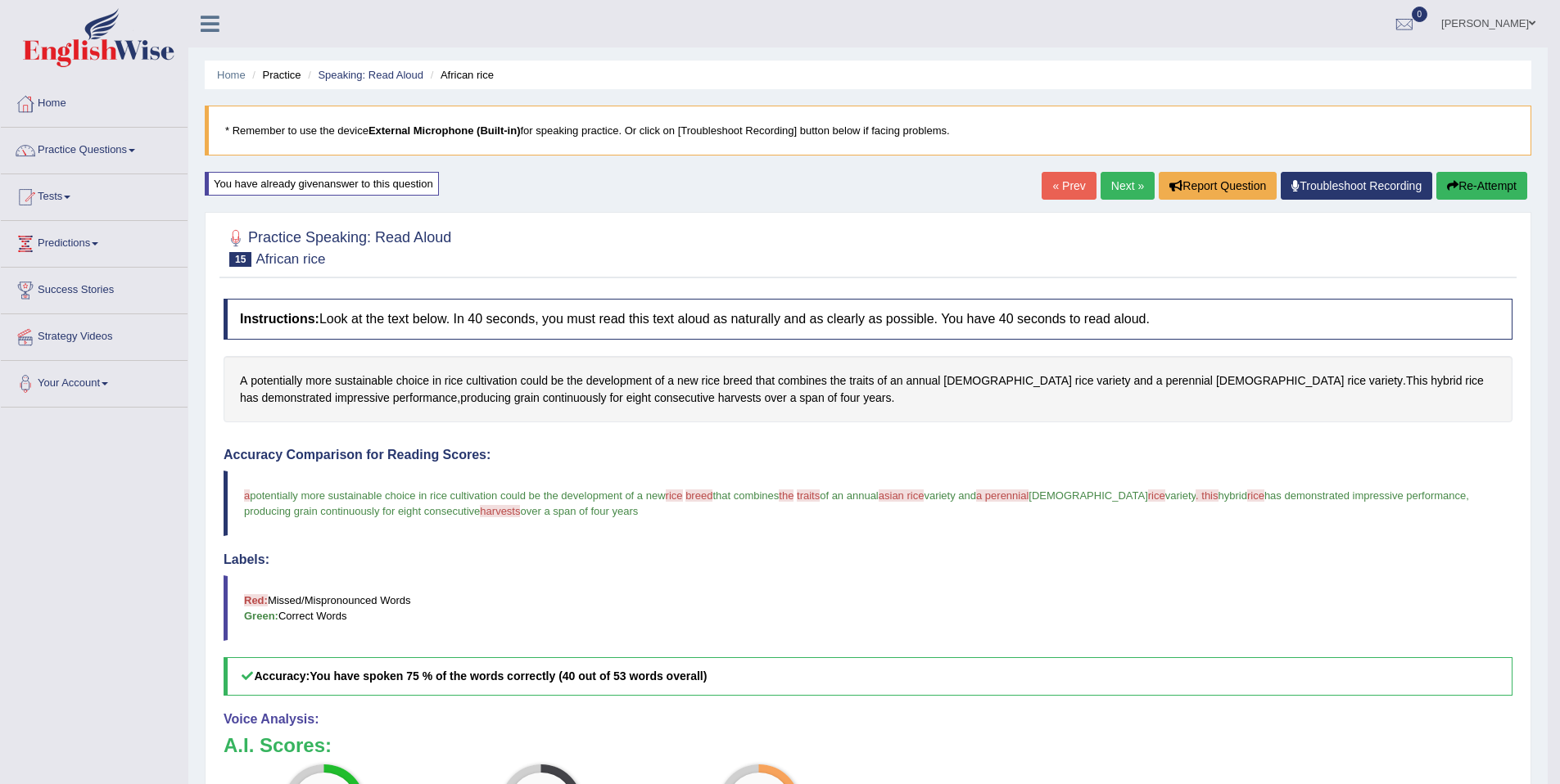
click at [1468, 186] on button "Re-Attempt" at bounding box center [1482, 185] width 91 height 28
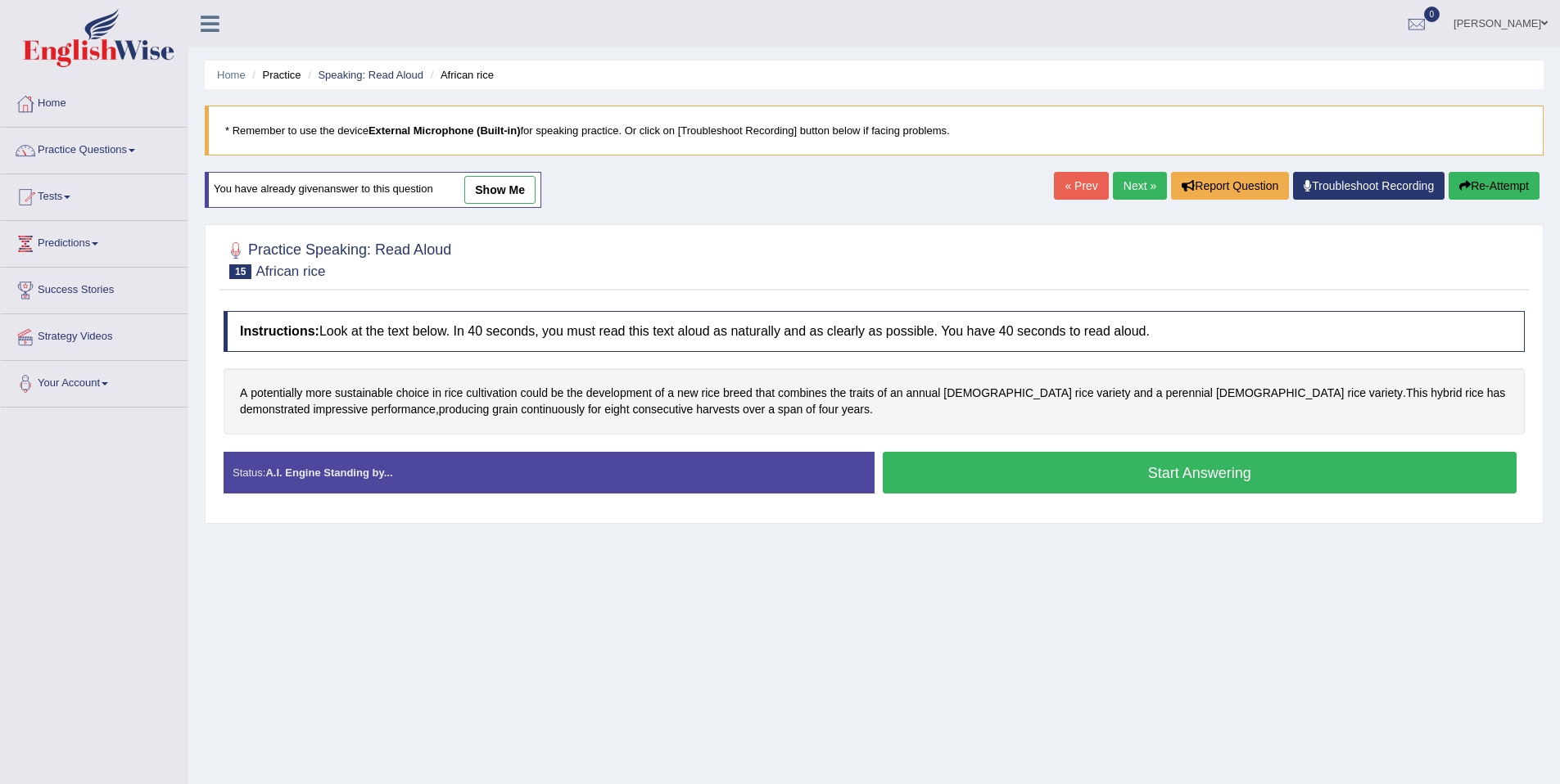
click at [958, 471] on button "Start Answering" at bounding box center [1200, 473] width 635 height 42
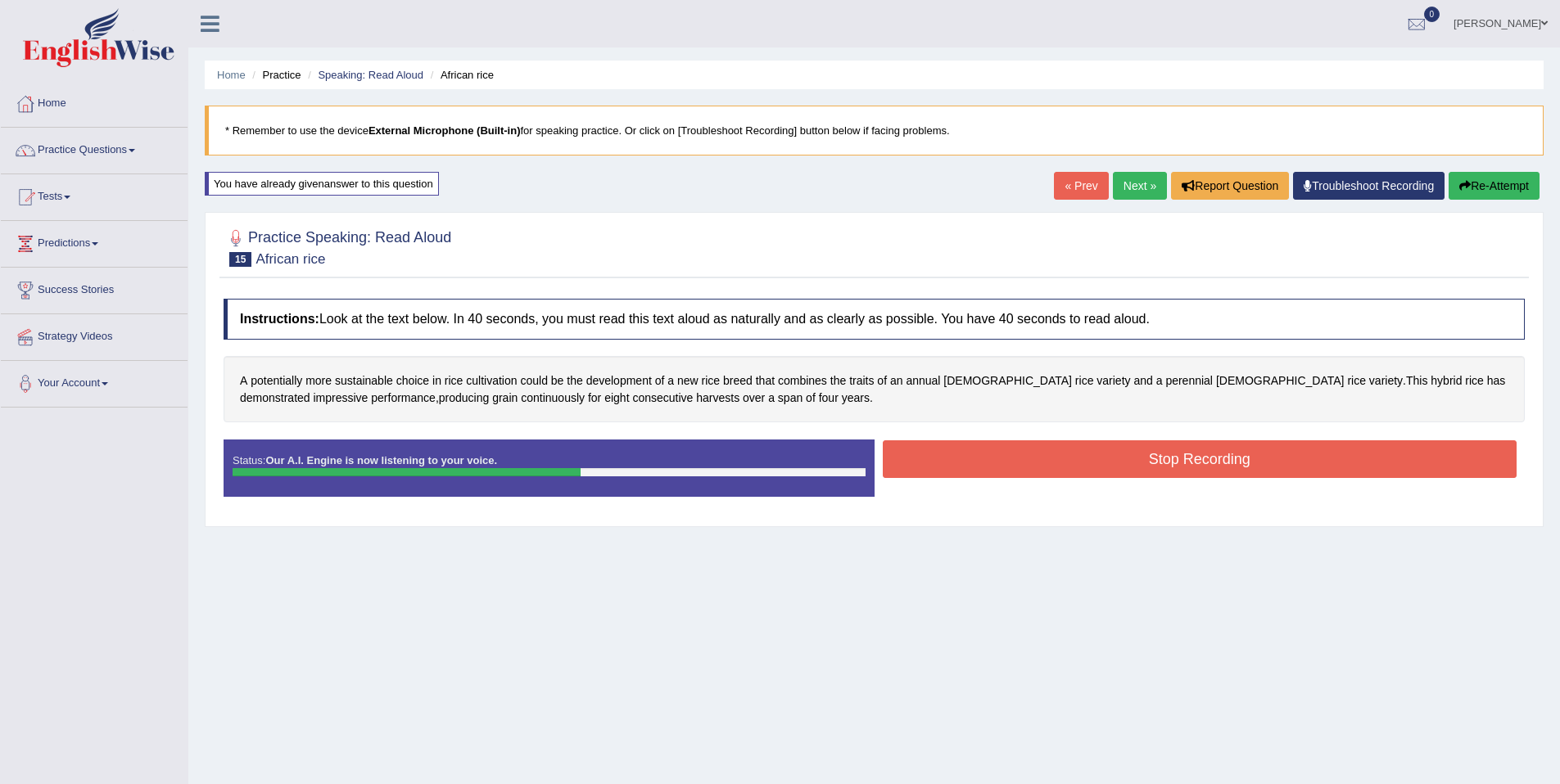
click at [946, 449] on button "Stop Recording" at bounding box center [1200, 459] width 635 height 37
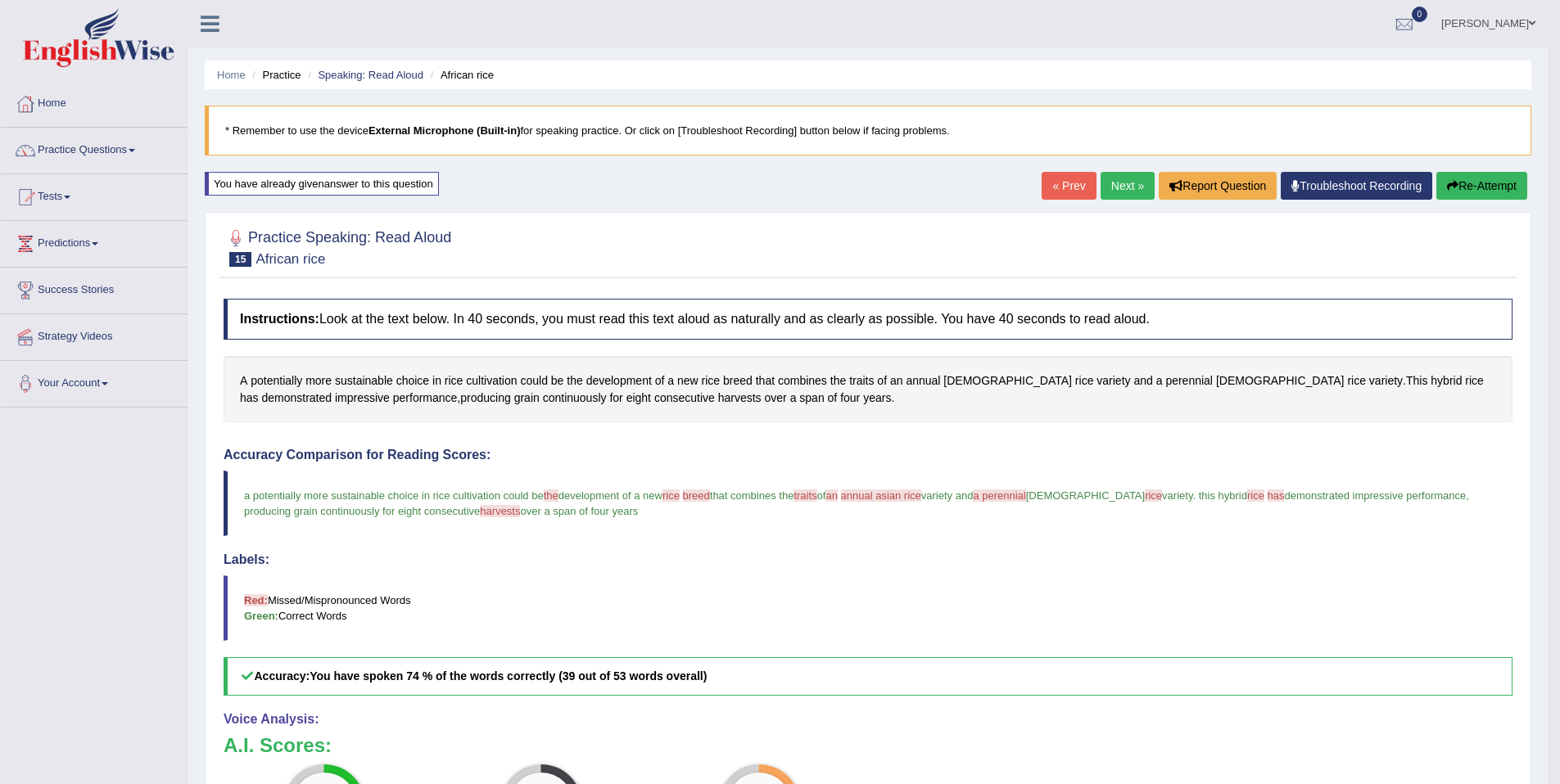
click at [1117, 190] on link "Next »" at bounding box center [1127, 185] width 54 height 28
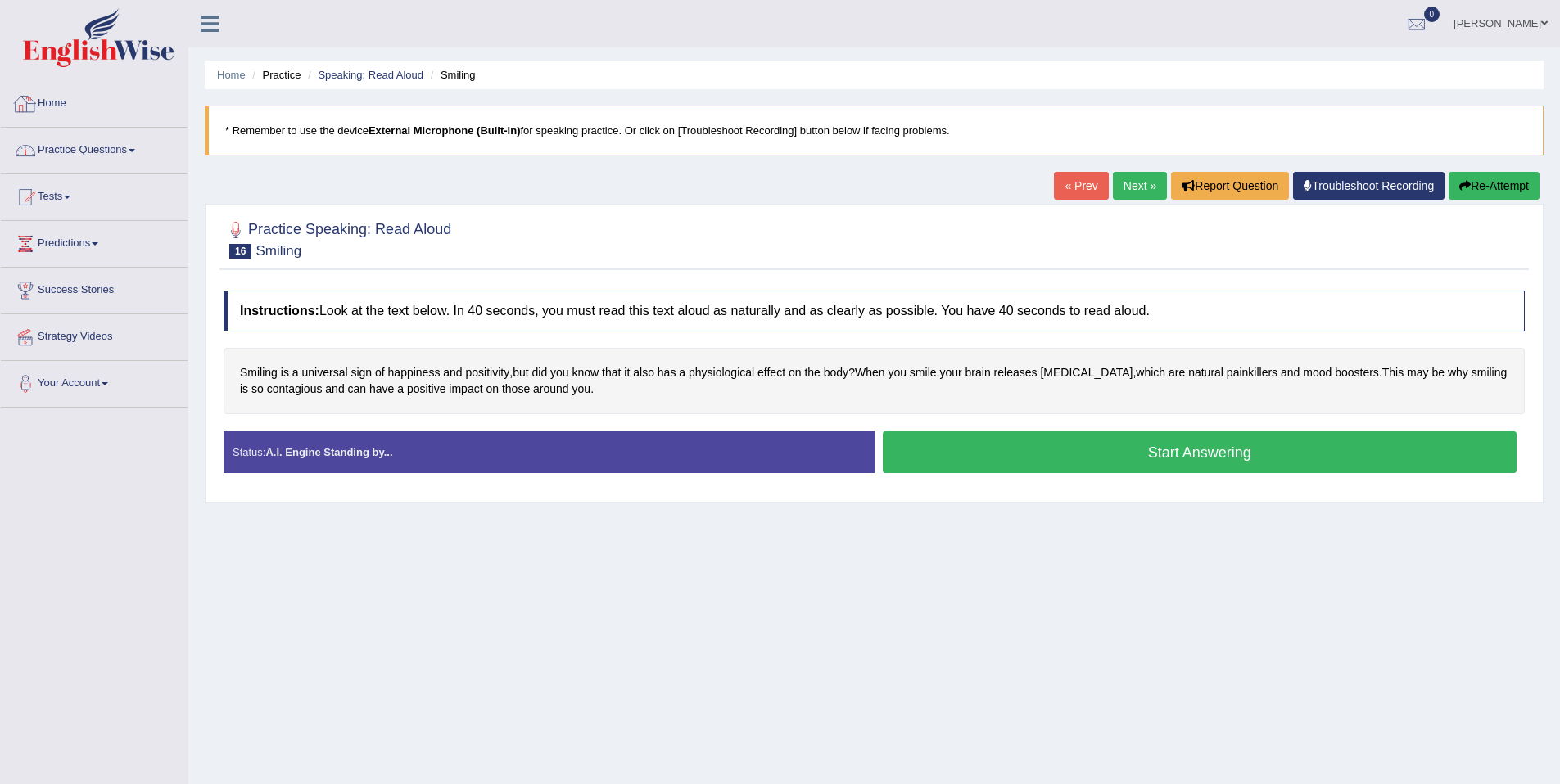
click at [126, 148] on link "Practice Questions" at bounding box center [94, 149] width 187 height 41
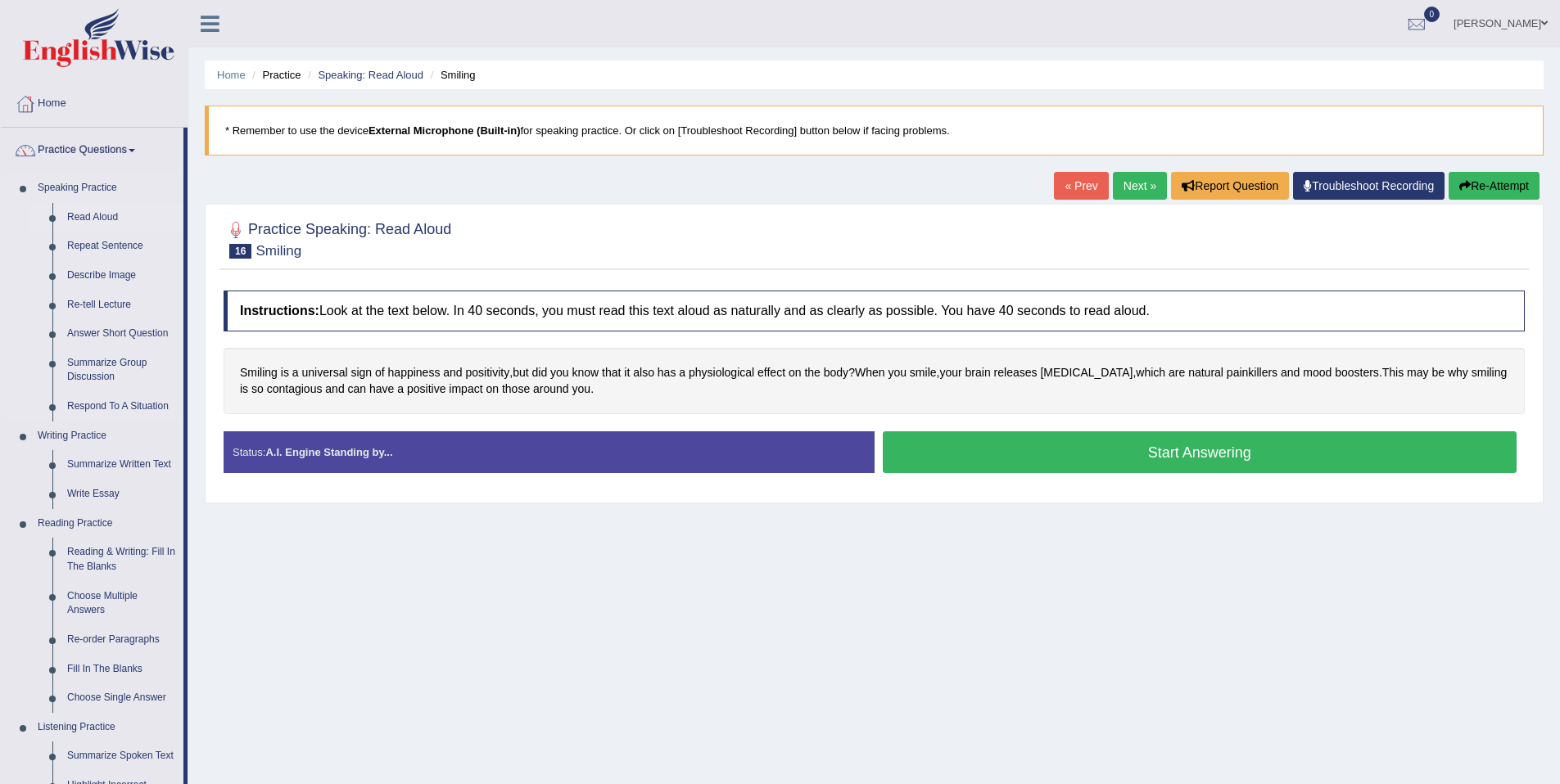
click at [102, 215] on link "Read Aloud" at bounding box center [121, 217] width 124 height 29
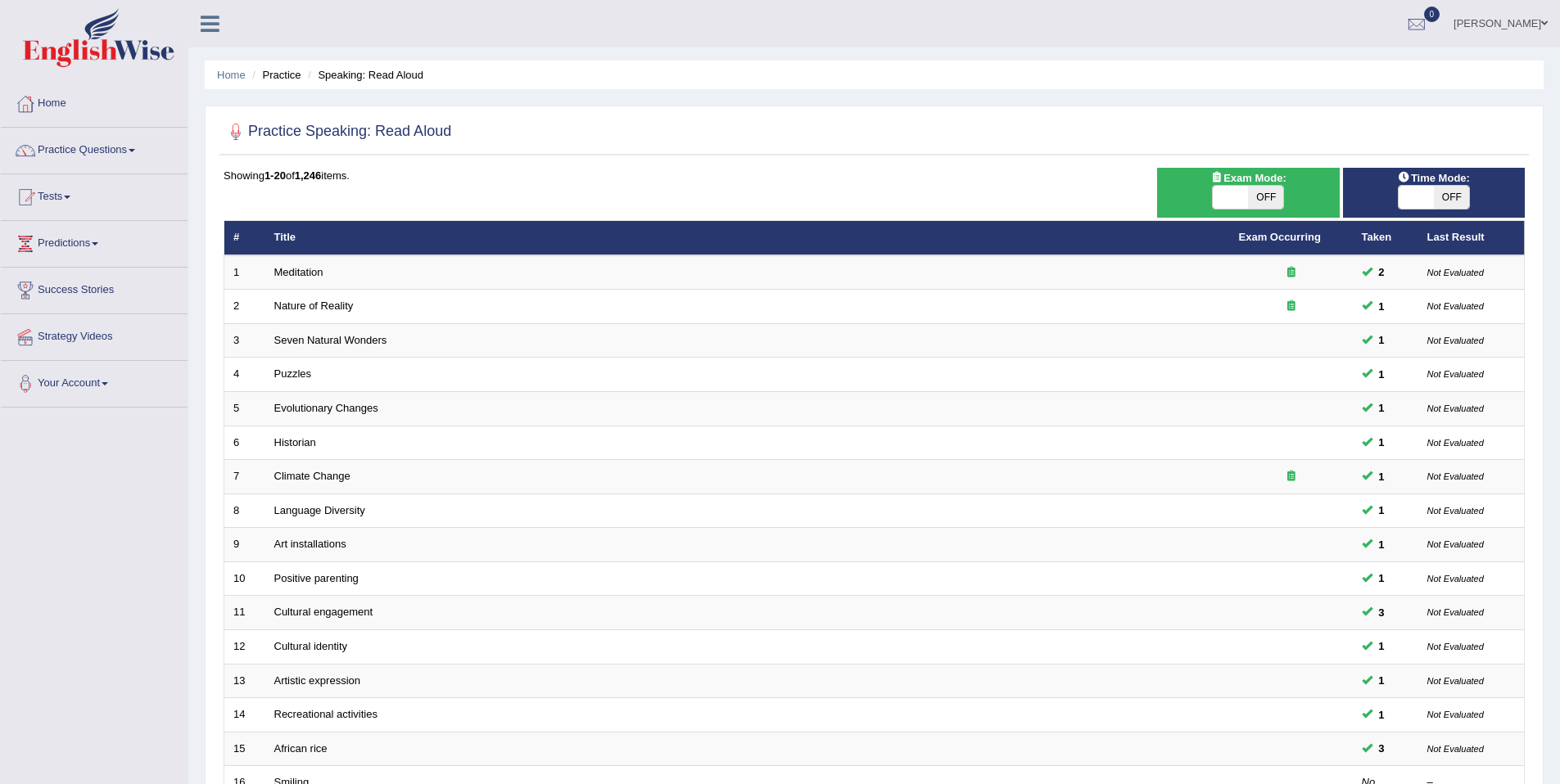
click at [1262, 197] on span "OFF" at bounding box center [1266, 198] width 36 height 23
checkbox input "true"
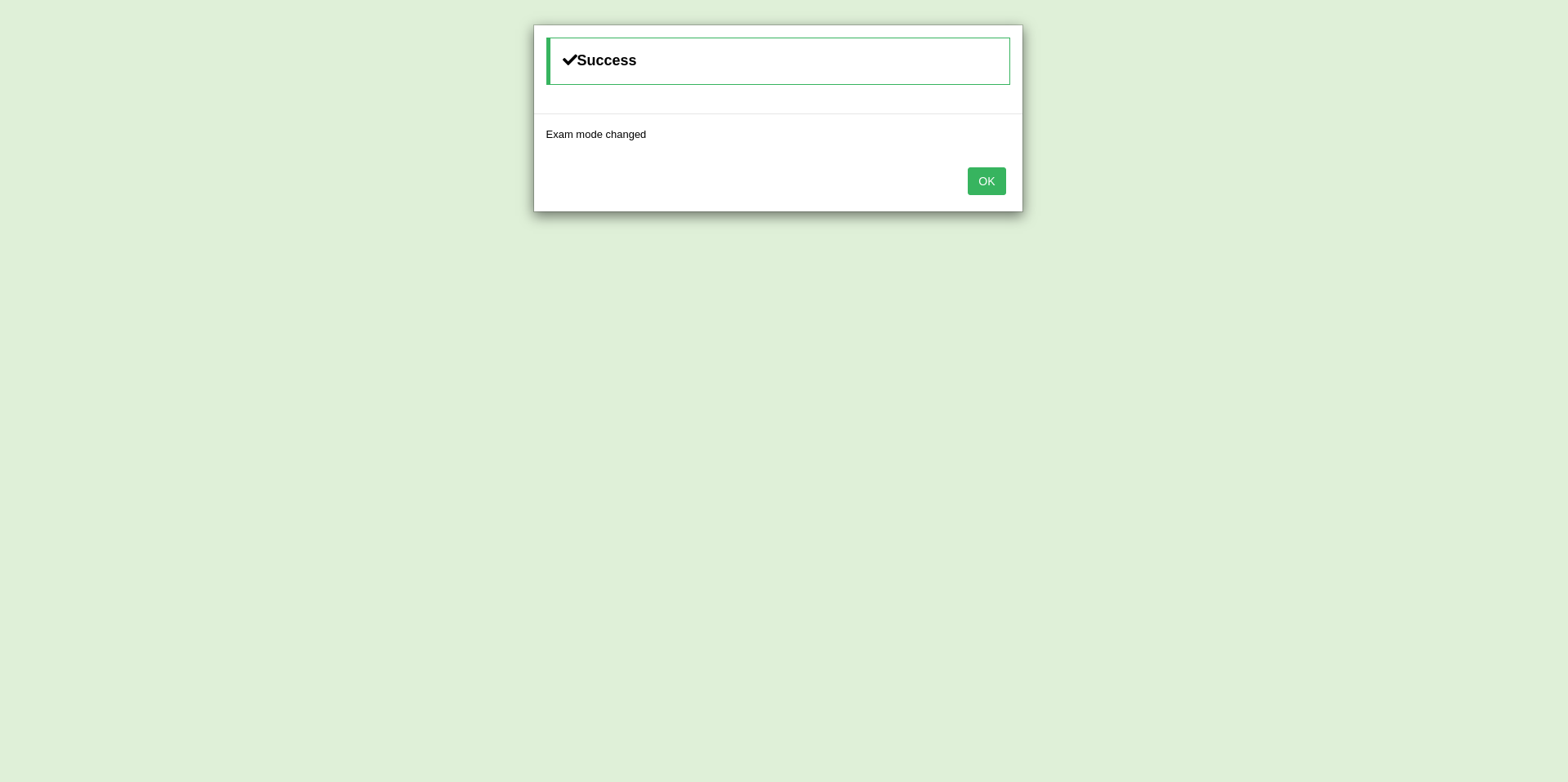
click at [975, 183] on button "OK" at bounding box center [986, 181] width 37 height 28
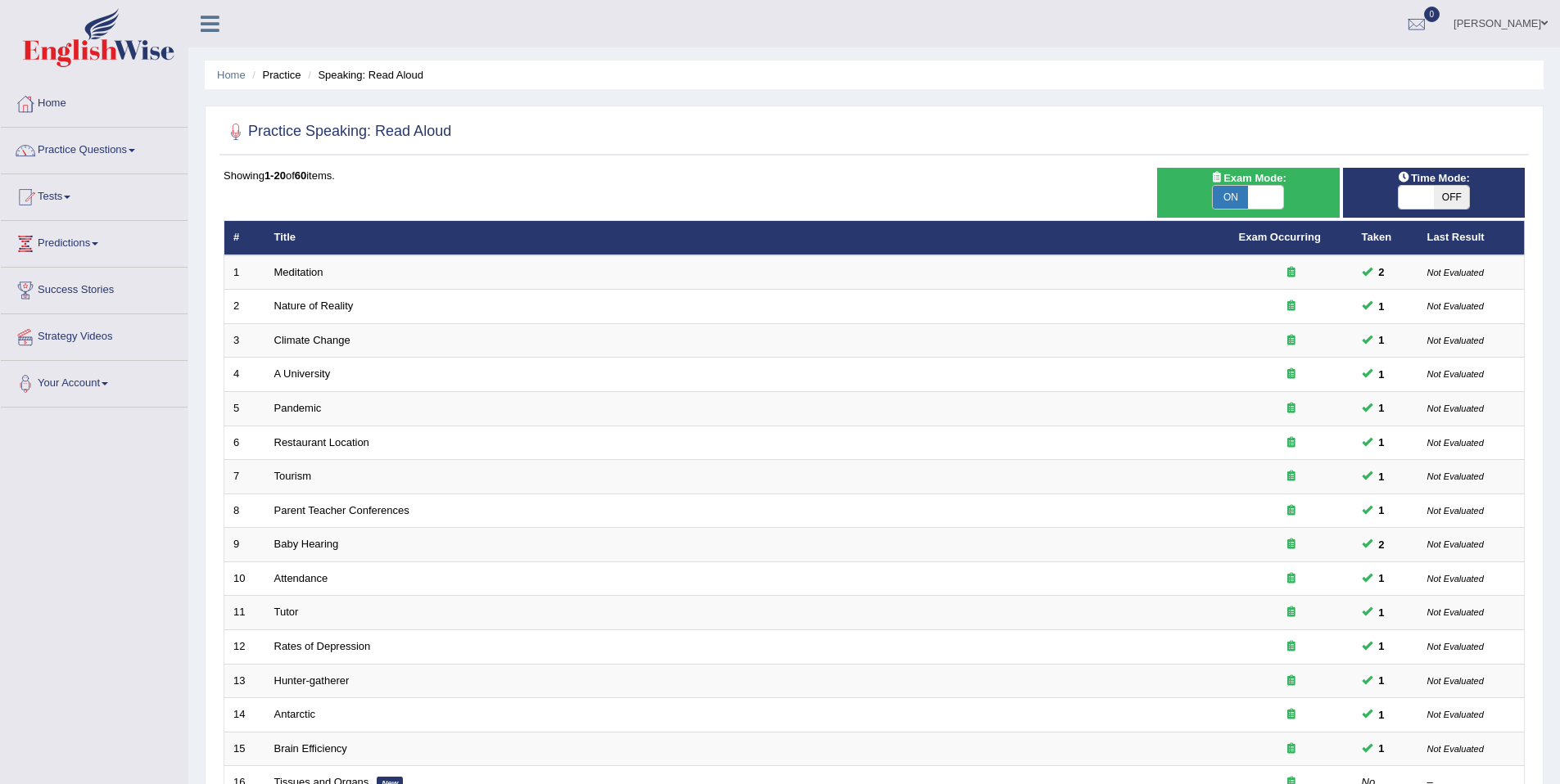
click at [1437, 194] on span "OFF" at bounding box center [1452, 198] width 36 height 23
checkbox input "true"
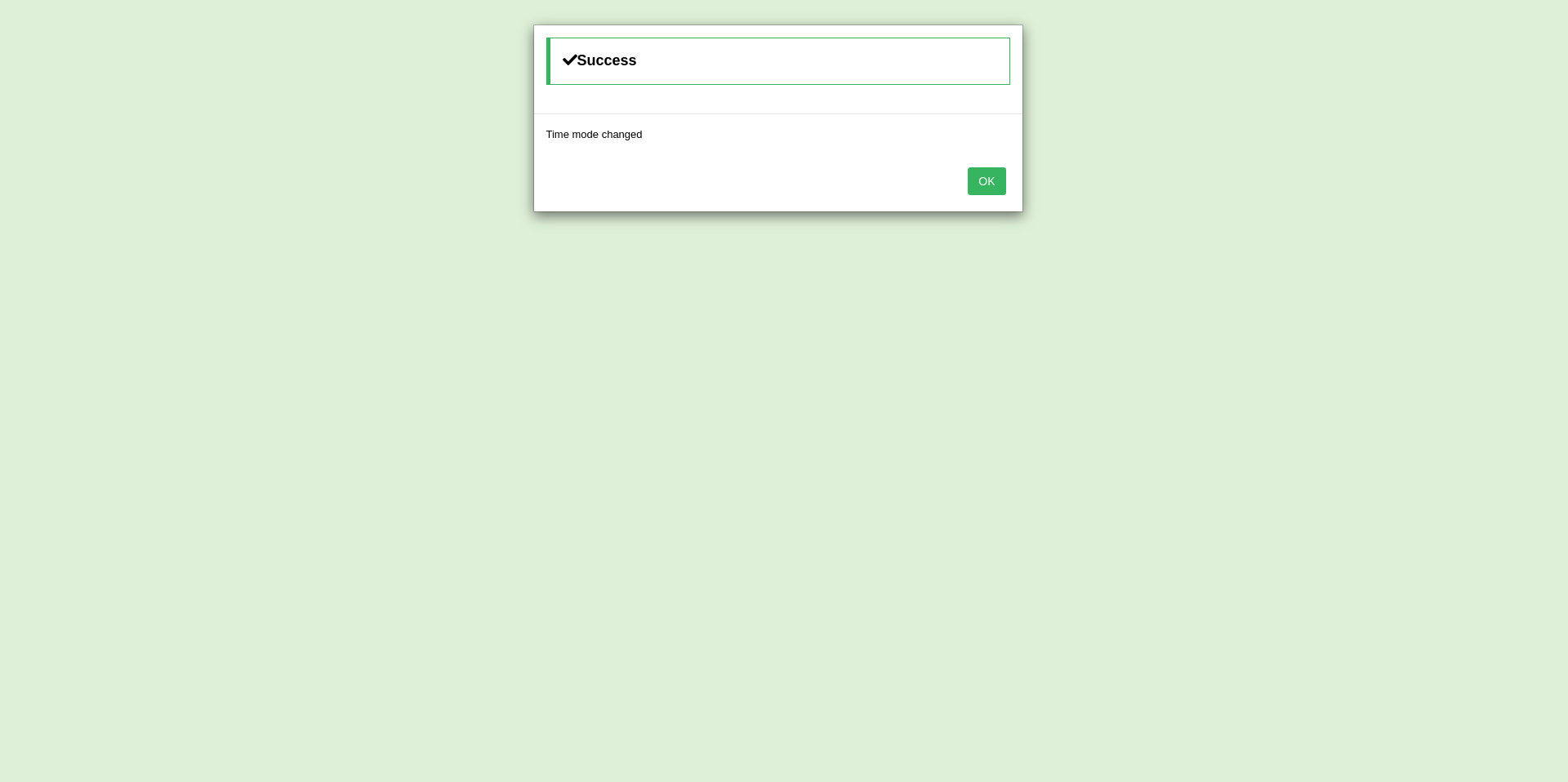
click at [994, 186] on button "OK" at bounding box center [986, 181] width 37 height 28
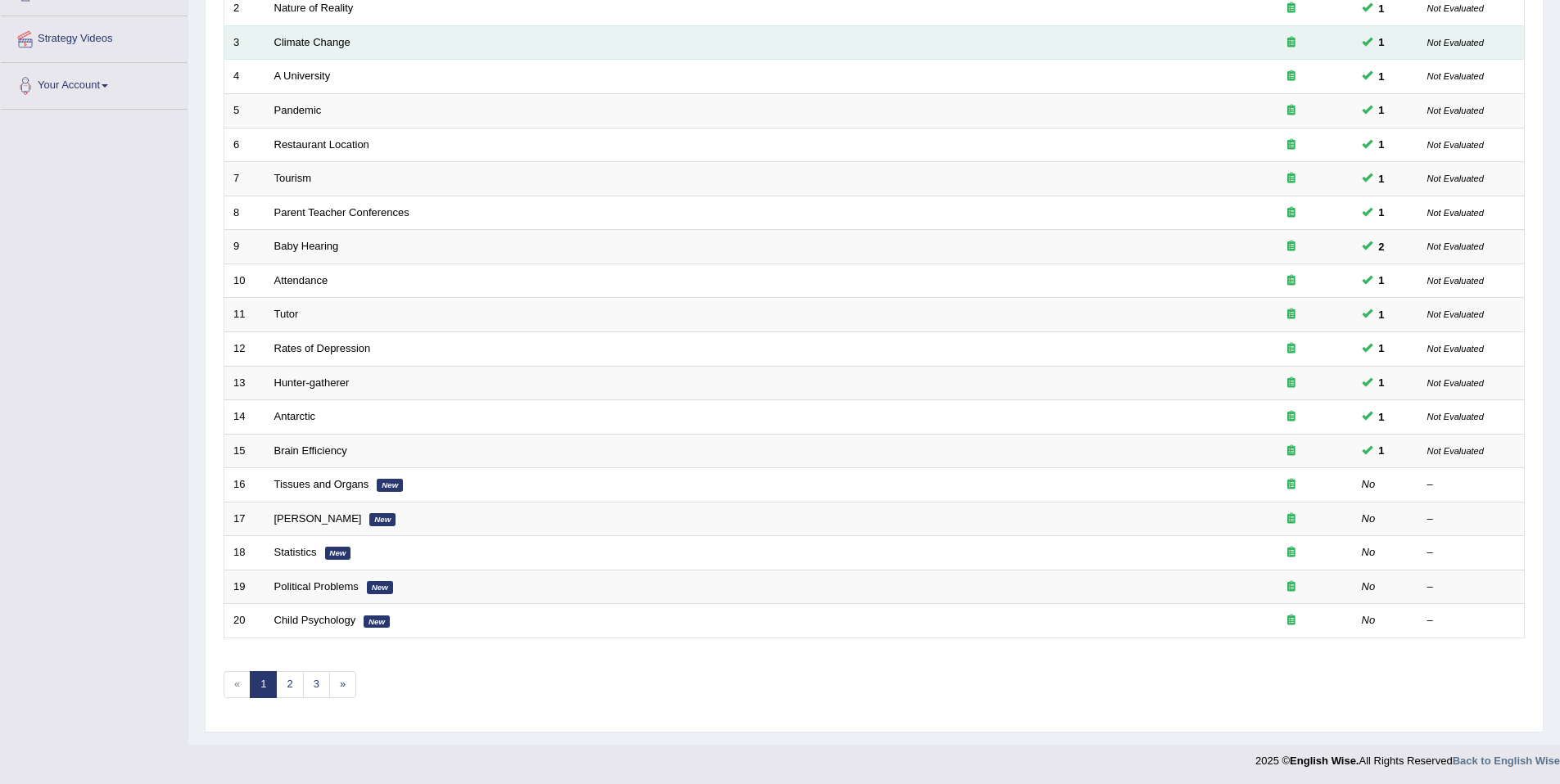
scroll to position [300, 0]
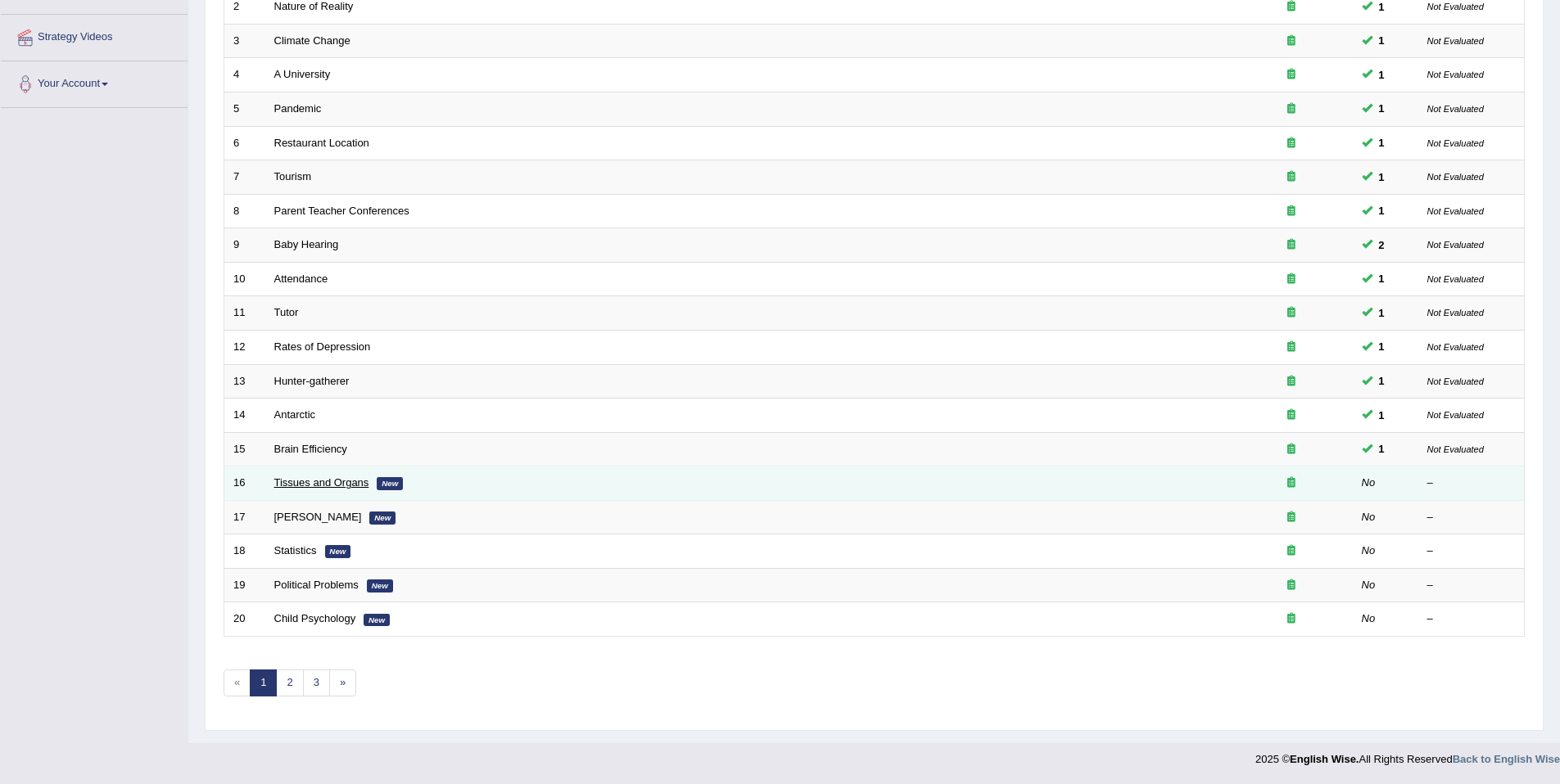
click at [320, 480] on link "Tissues and Organs" at bounding box center [321, 482] width 95 height 12
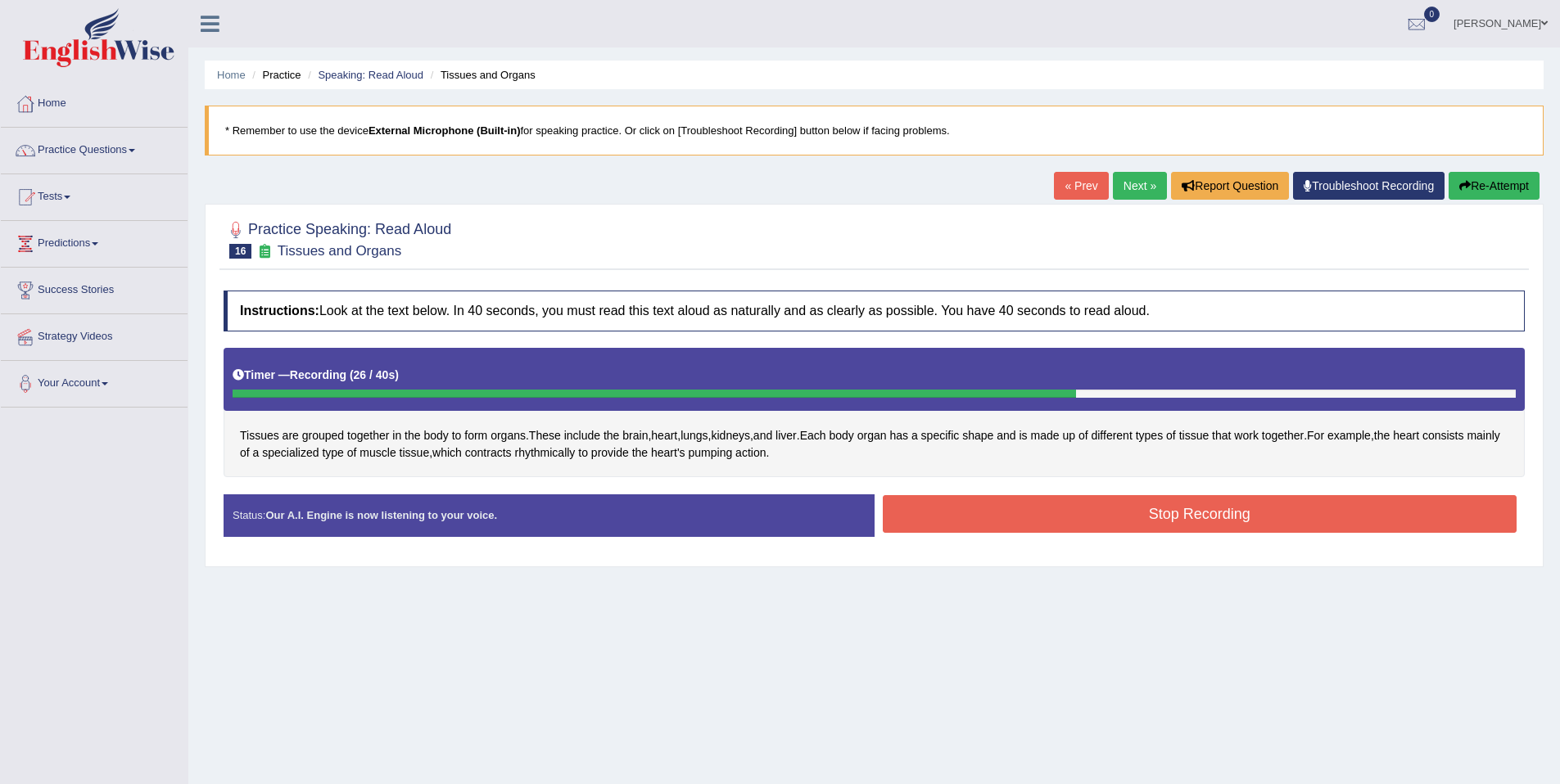
click at [1158, 517] on button "Stop Recording" at bounding box center [1200, 514] width 635 height 37
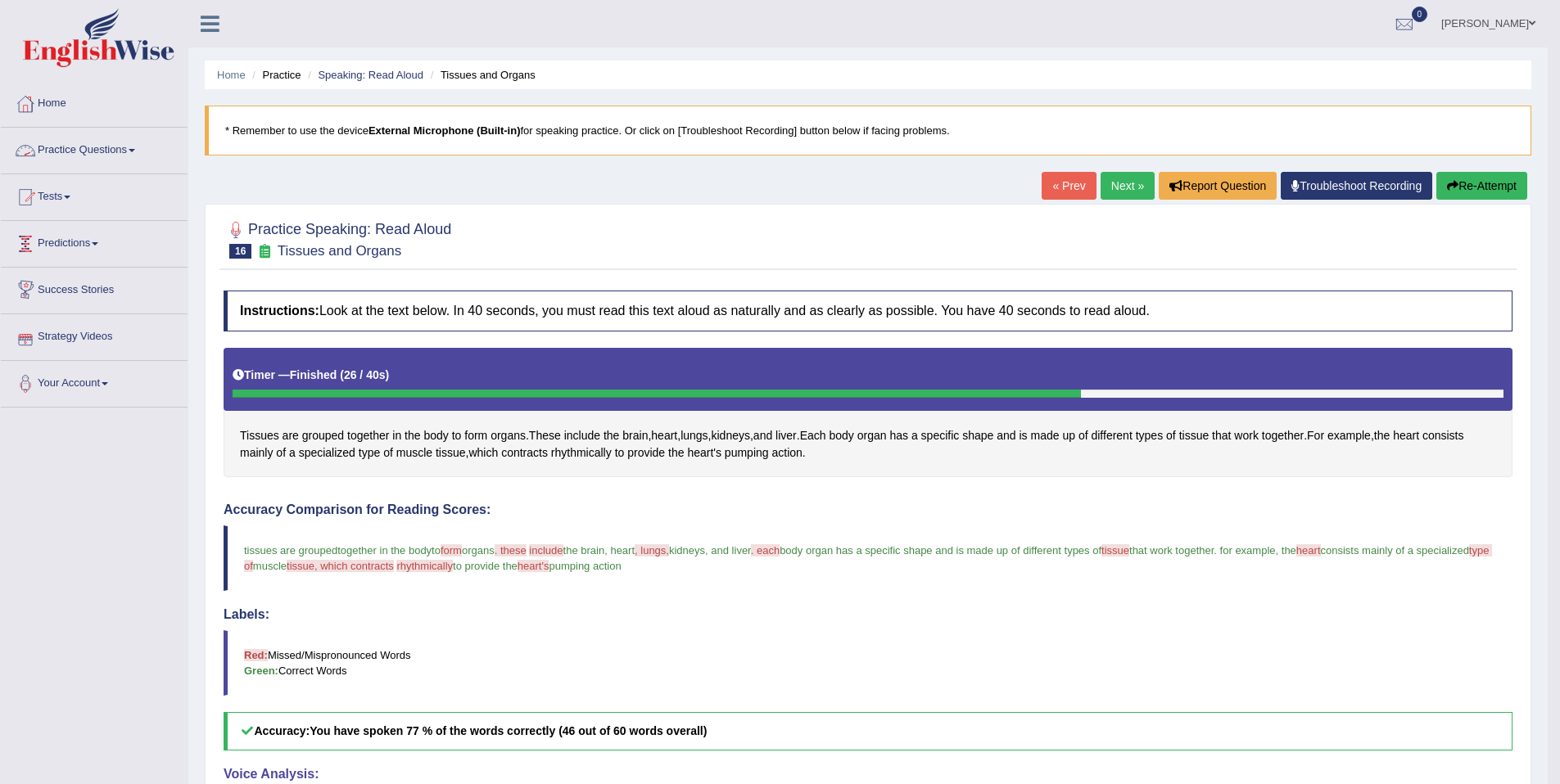
click at [137, 151] on link "Practice Questions" at bounding box center [94, 149] width 187 height 41
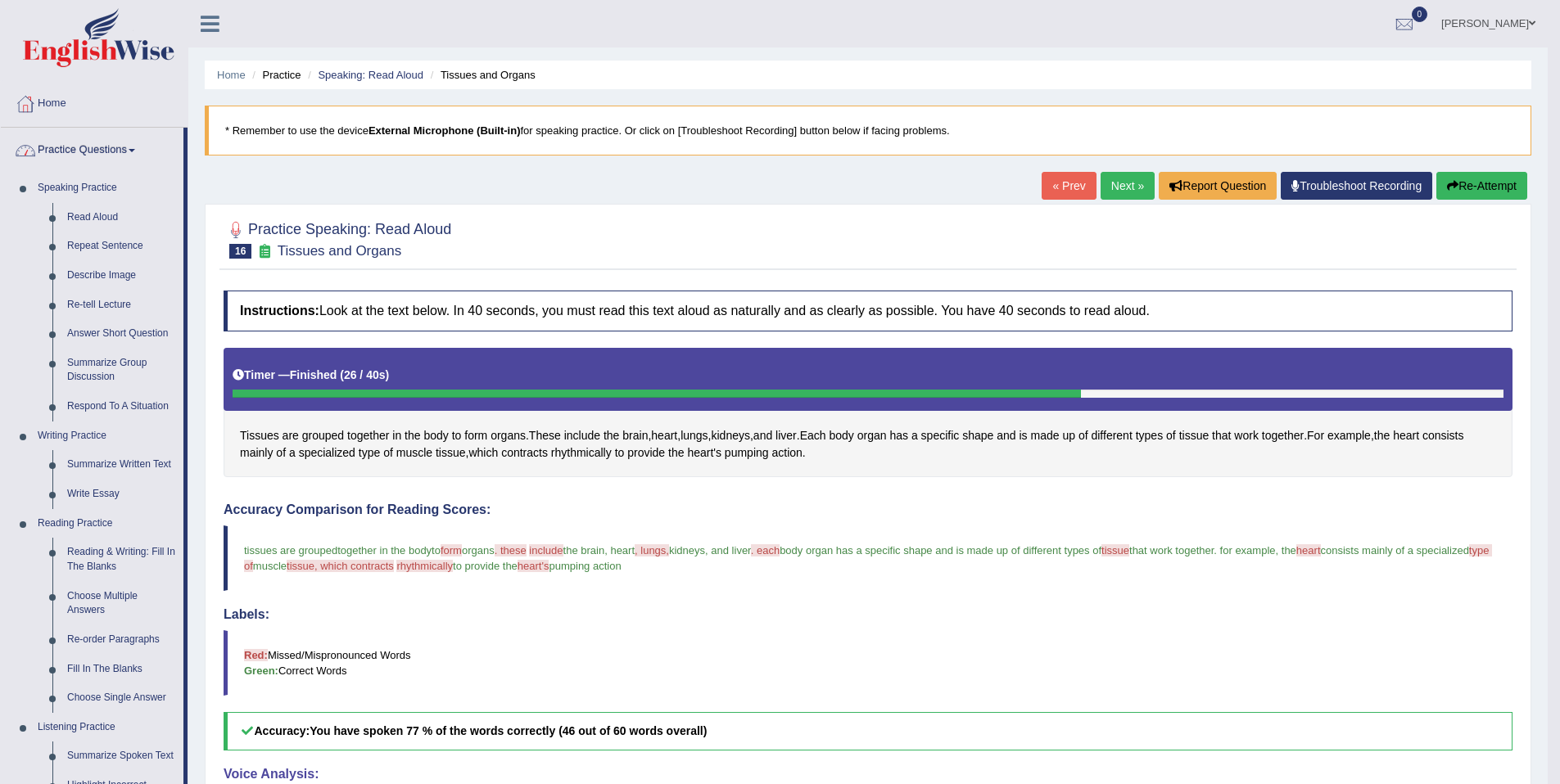
click at [110, 150] on link "Practice Questions" at bounding box center [92, 149] width 183 height 41
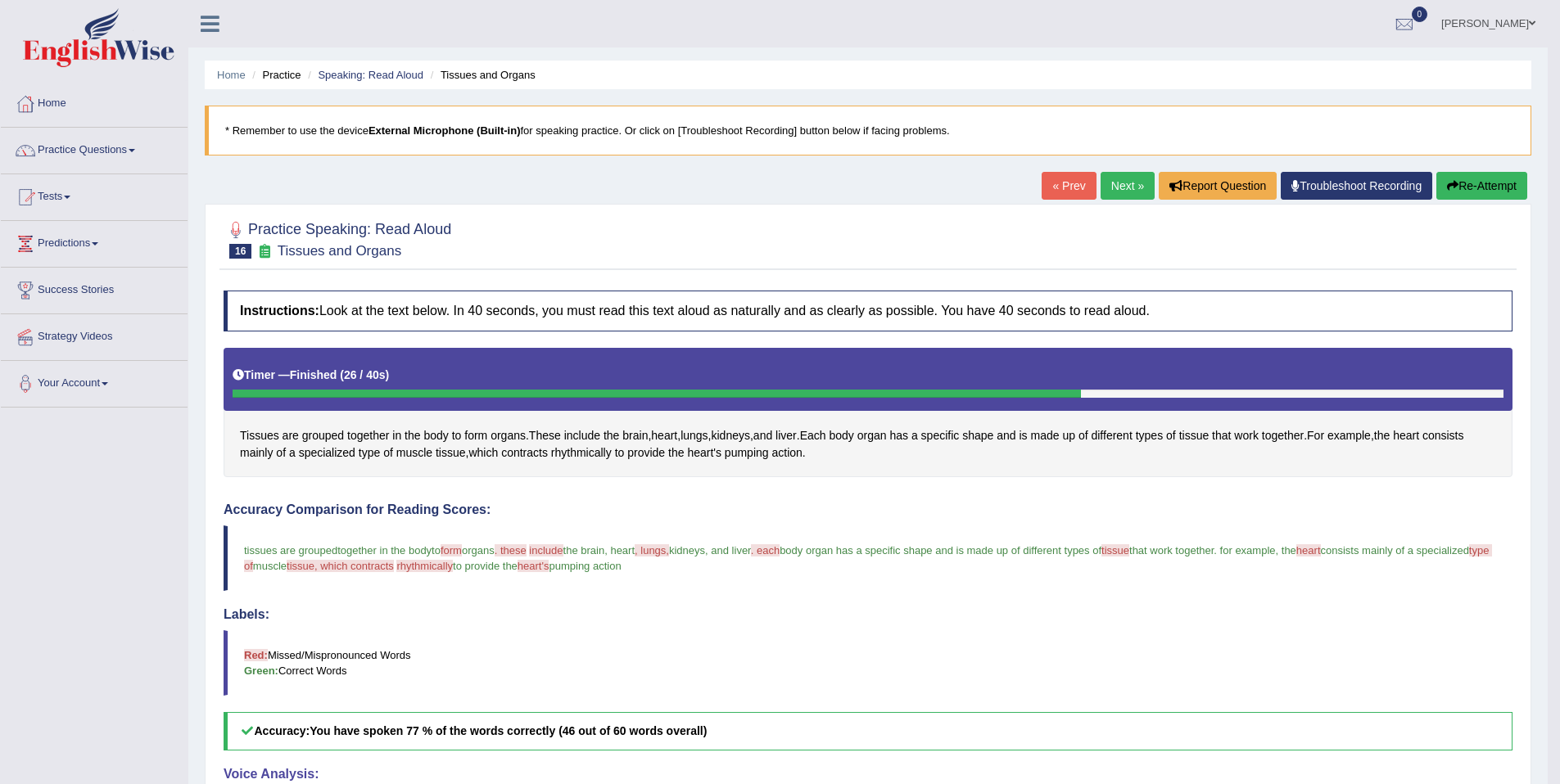
click at [97, 242] on link "Predictions" at bounding box center [94, 241] width 187 height 41
click at [97, 242] on link "Predictions" at bounding box center [92, 241] width 183 height 41
click at [79, 206] on link "Tests" at bounding box center [94, 195] width 187 height 41
click at [87, 236] on link "Take Practice Sectional Test" at bounding box center [107, 234] width 153 height 29
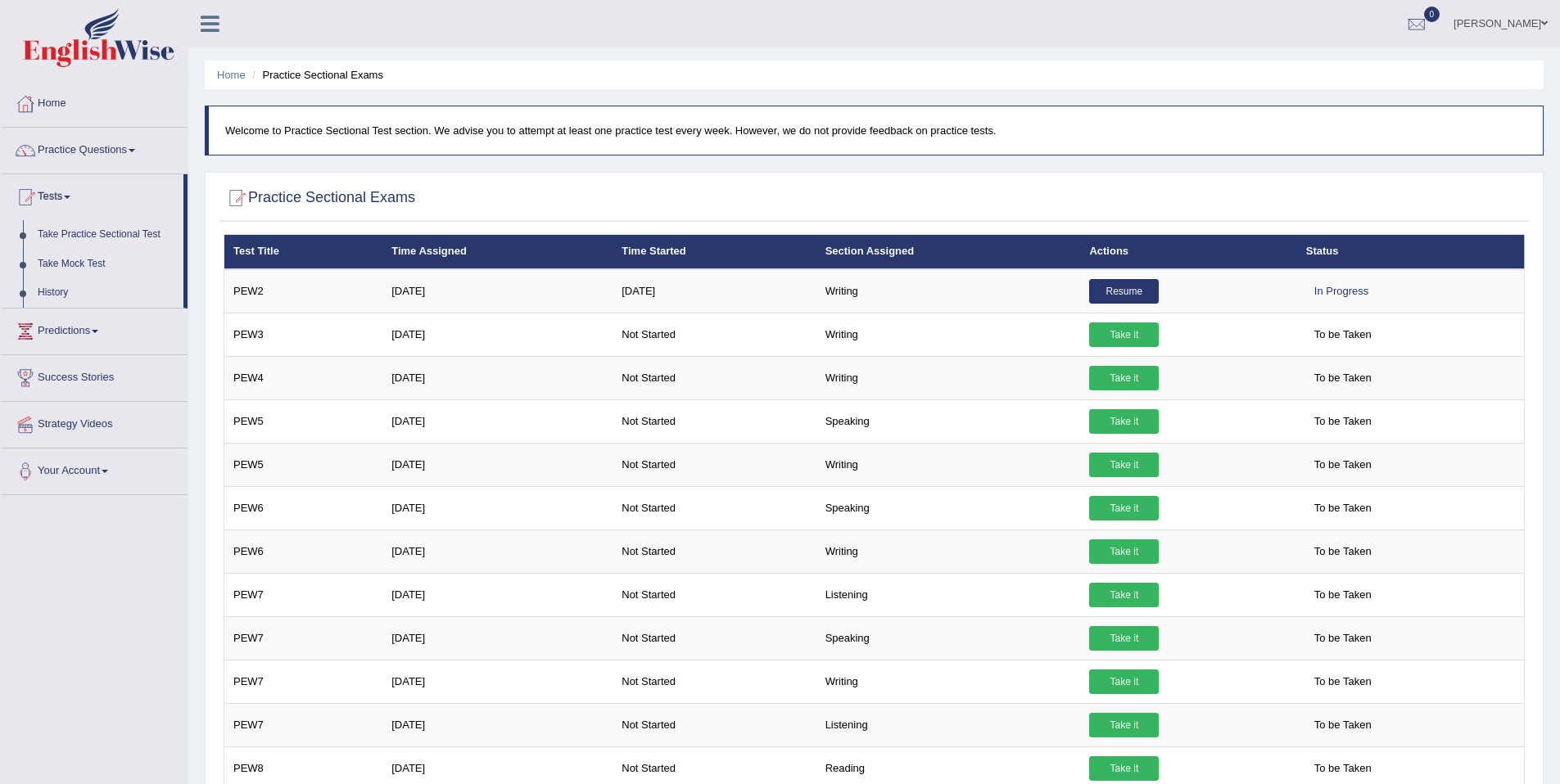
click at [1137, 292] on link "Resume" at bounding box center [1124, 292] width 69 height 25
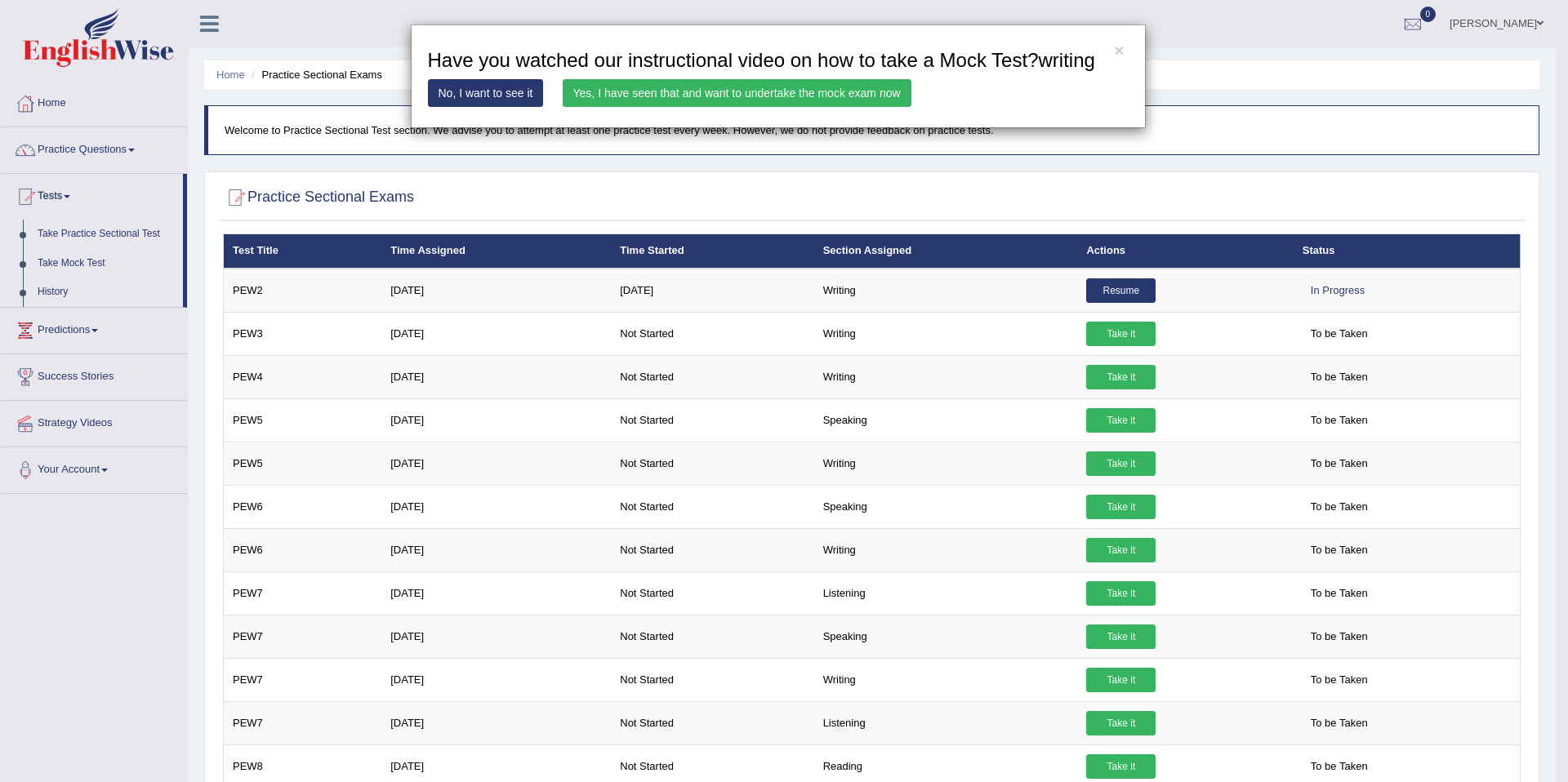
click at [778, 107] on link "Yes, I have seen that and want to undertake the mock exam now" at bounding box center [737, 92] width 349 height 28
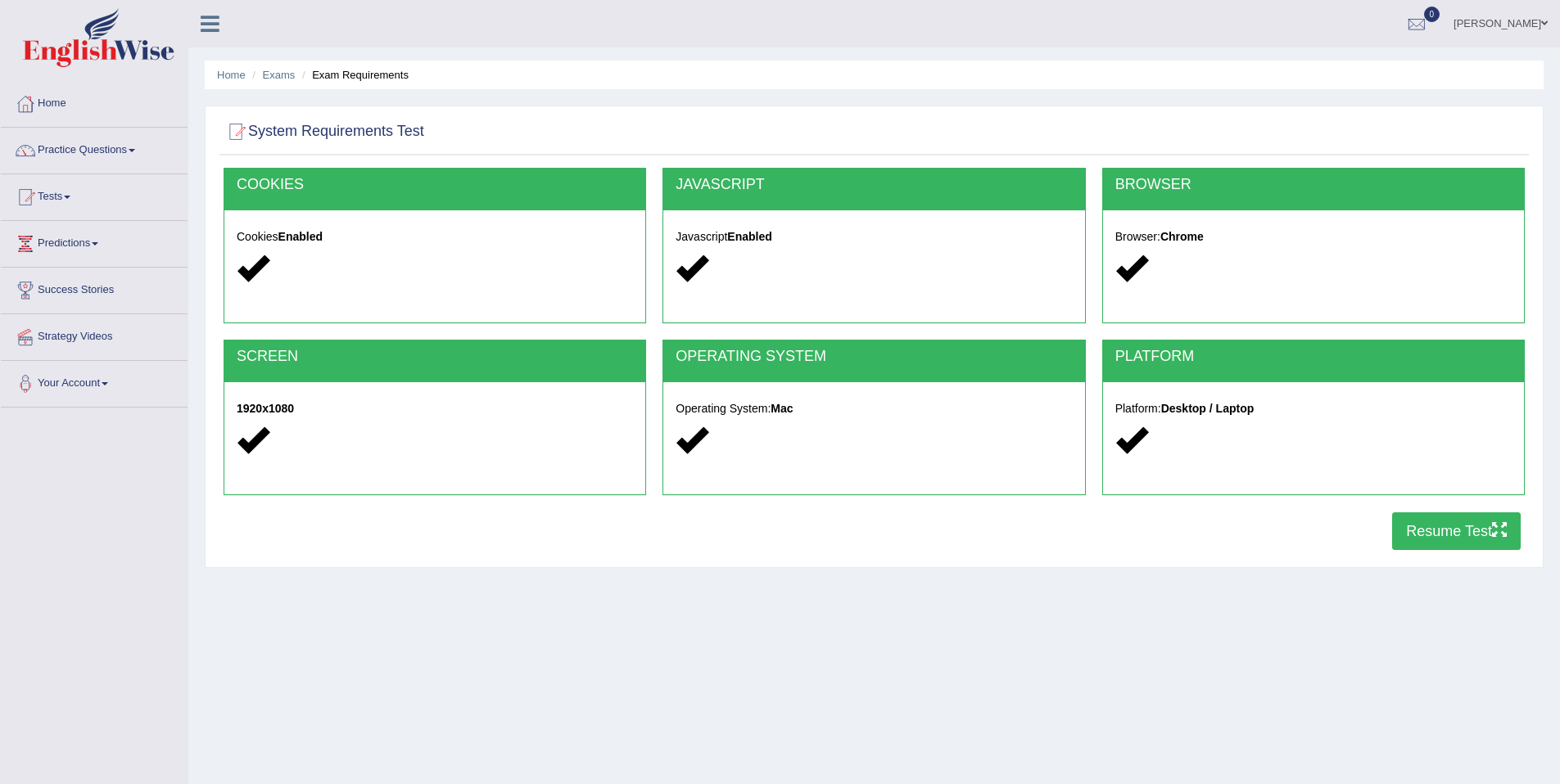
click at [1426, 535] on button "Resume Test" at bounding box center [1457, 531] width 128 height 37
click at [122, 150] on link "Practice Questions" at bounding box center [94, 149] width 187 height 41
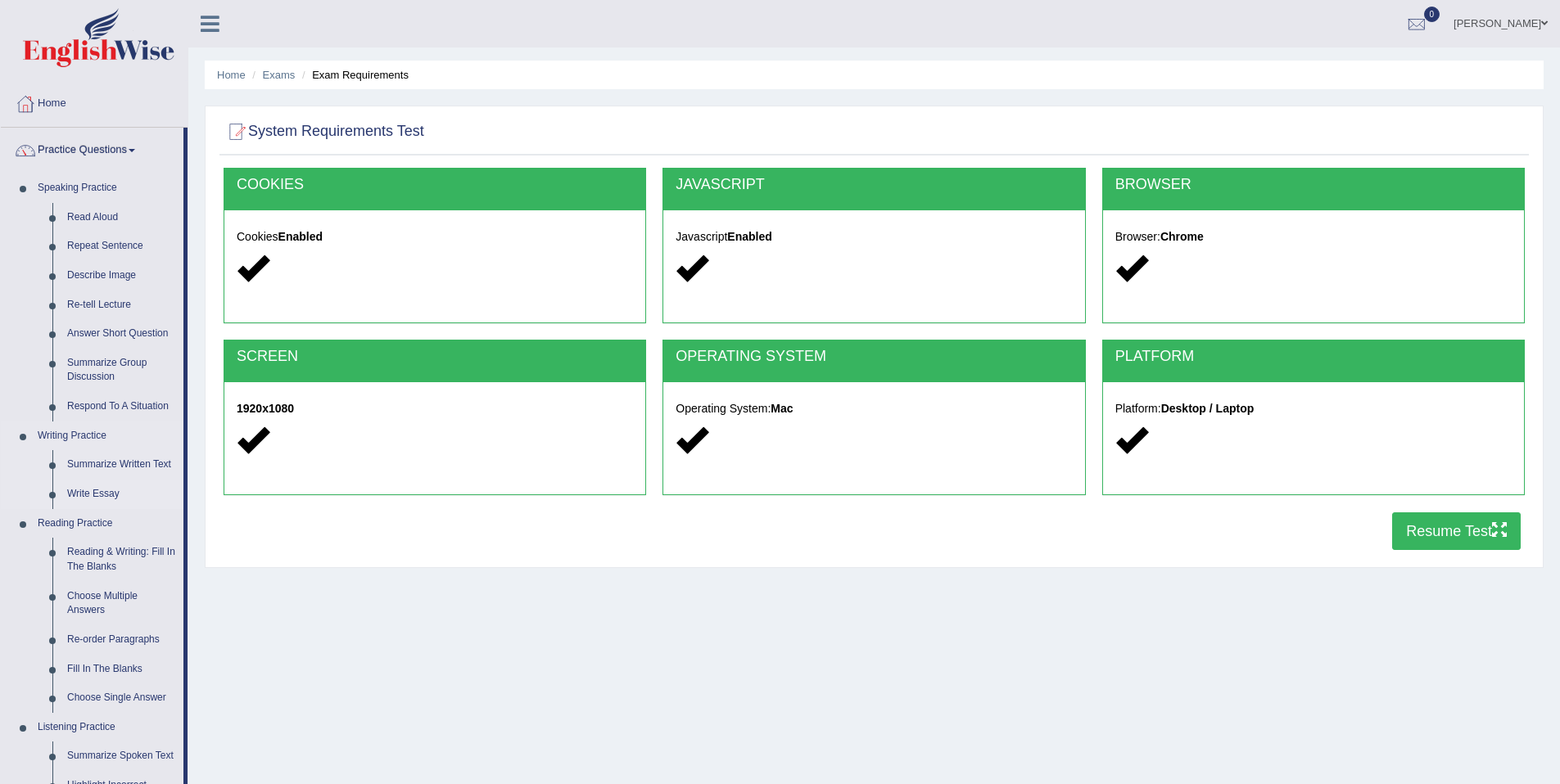
click at [106, 496] on link "Write Essay" at bounding box center [121, 494] width 124 height 29
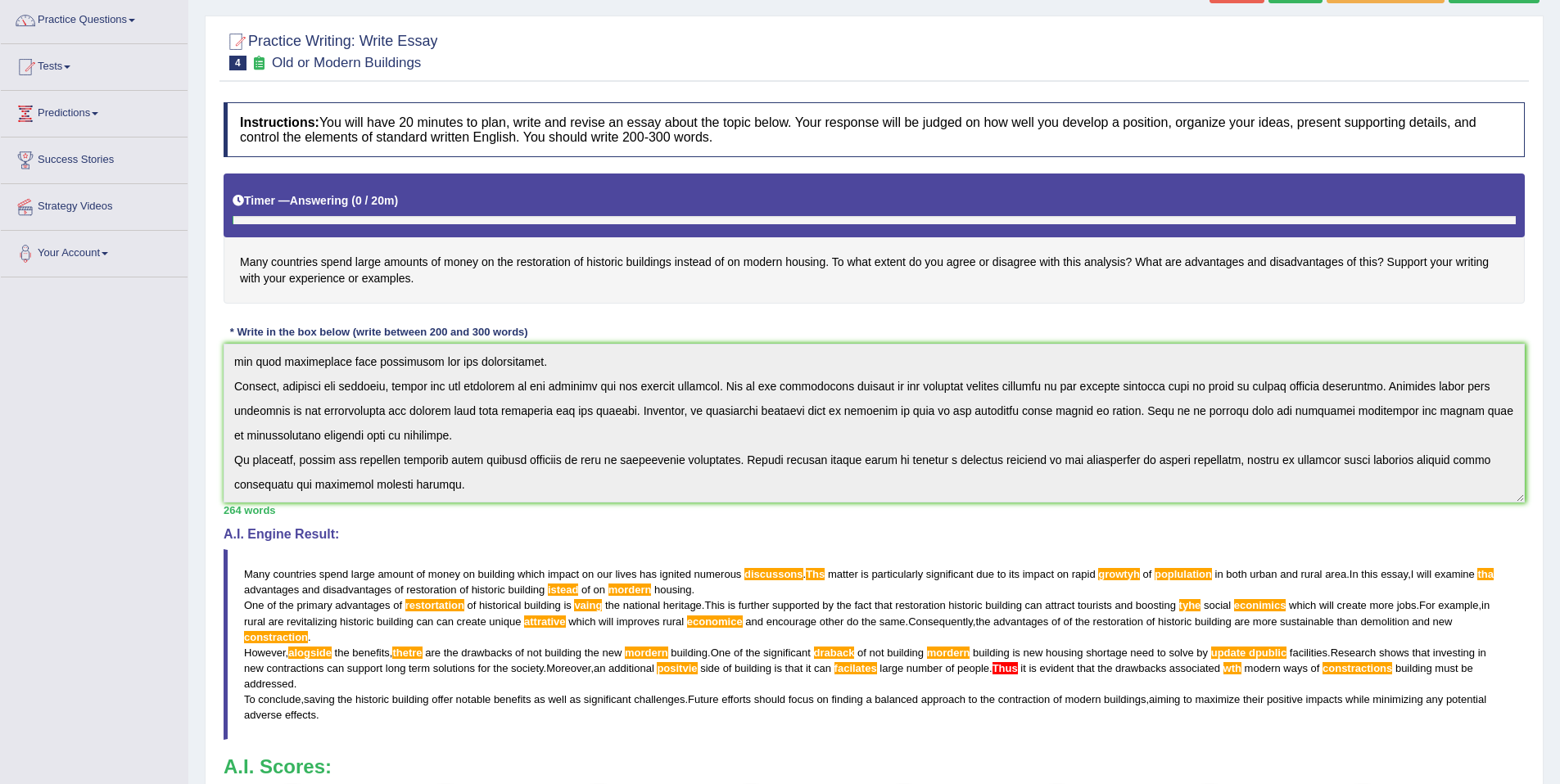
scroll to position [139, 0]
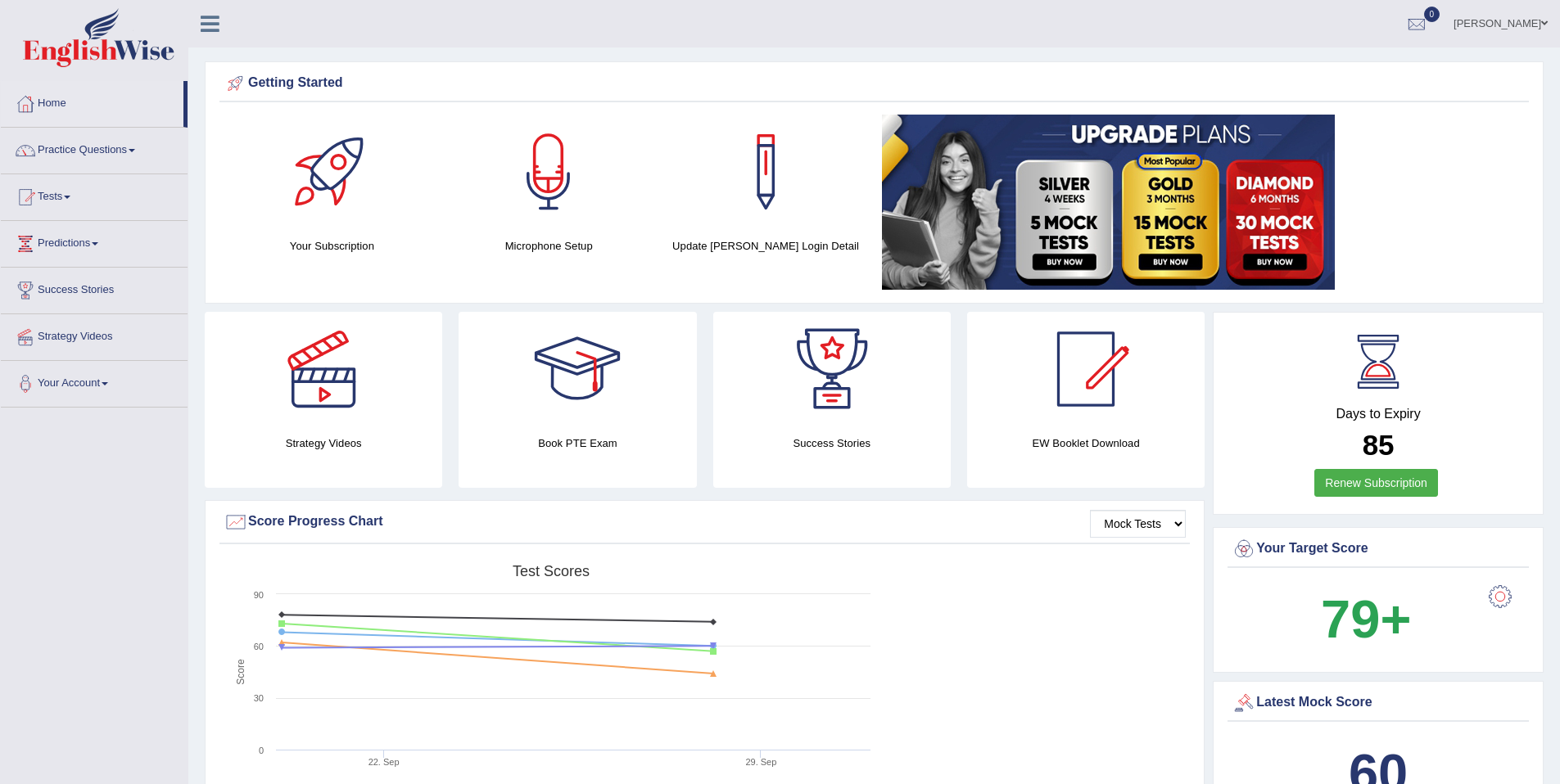
click at [107, 150] on link "Practice Questions" at bounding box center [94, 149] width 187 height 41
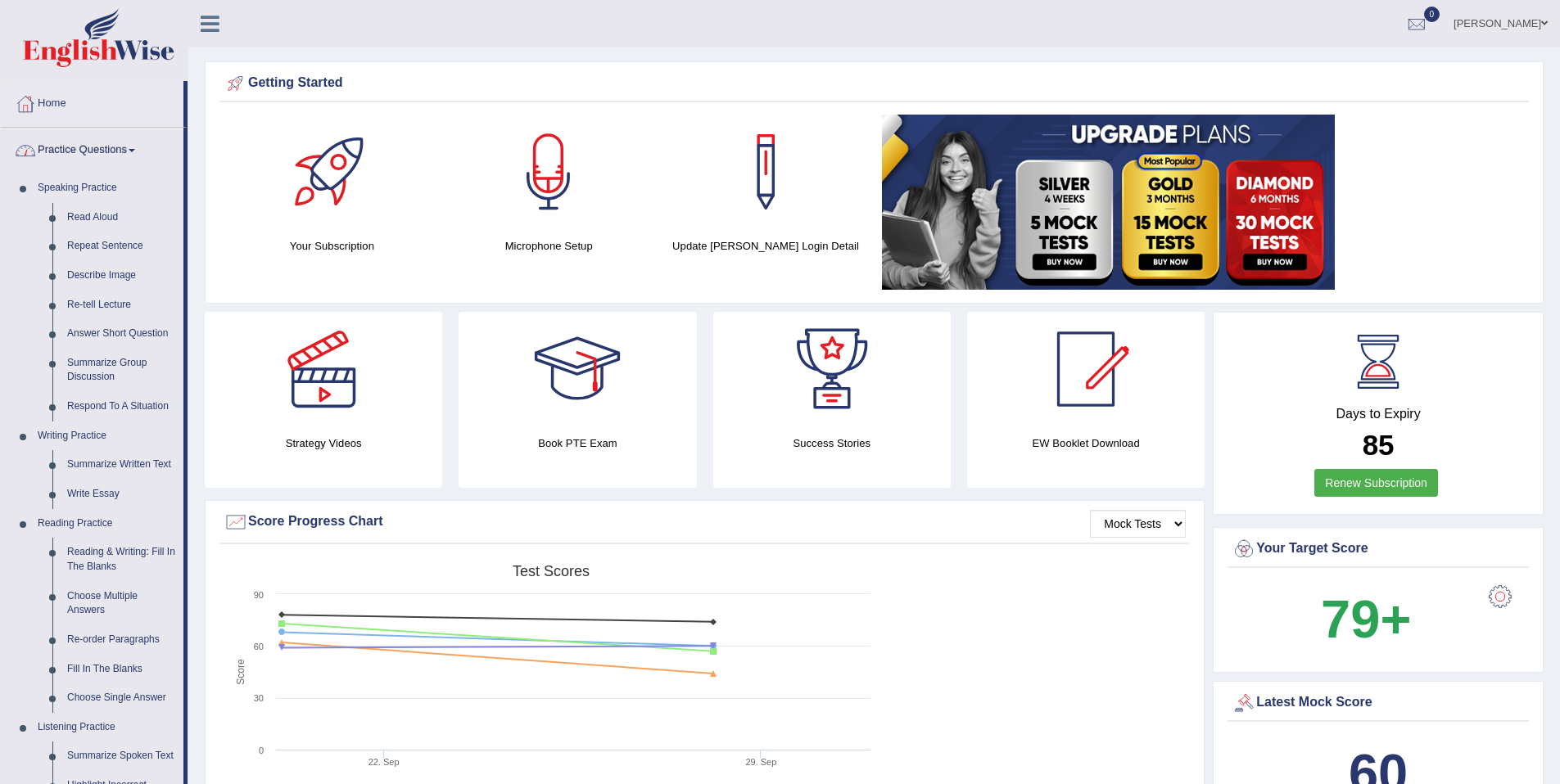
click at [102, 146] on link "Practice Questions" at bounding box center [92, 149] width 183 height 41
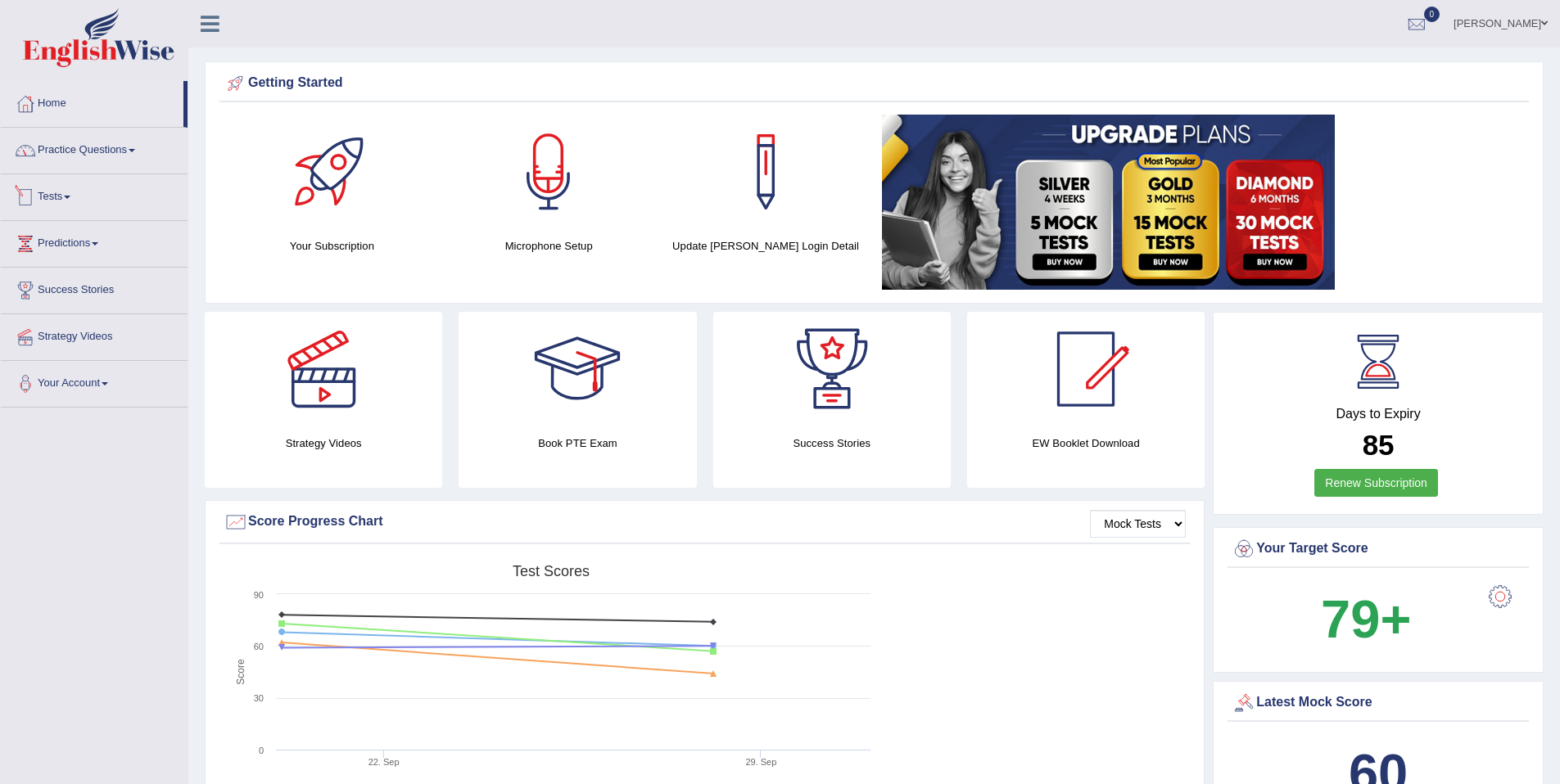
click at [67, 195] on link "Tests" at bounding box center [94, 195] width 187 height 41
click at [94, 234] on link "Take Practice Sectional Test" at bounding box center [107, 234] width 153 height 29
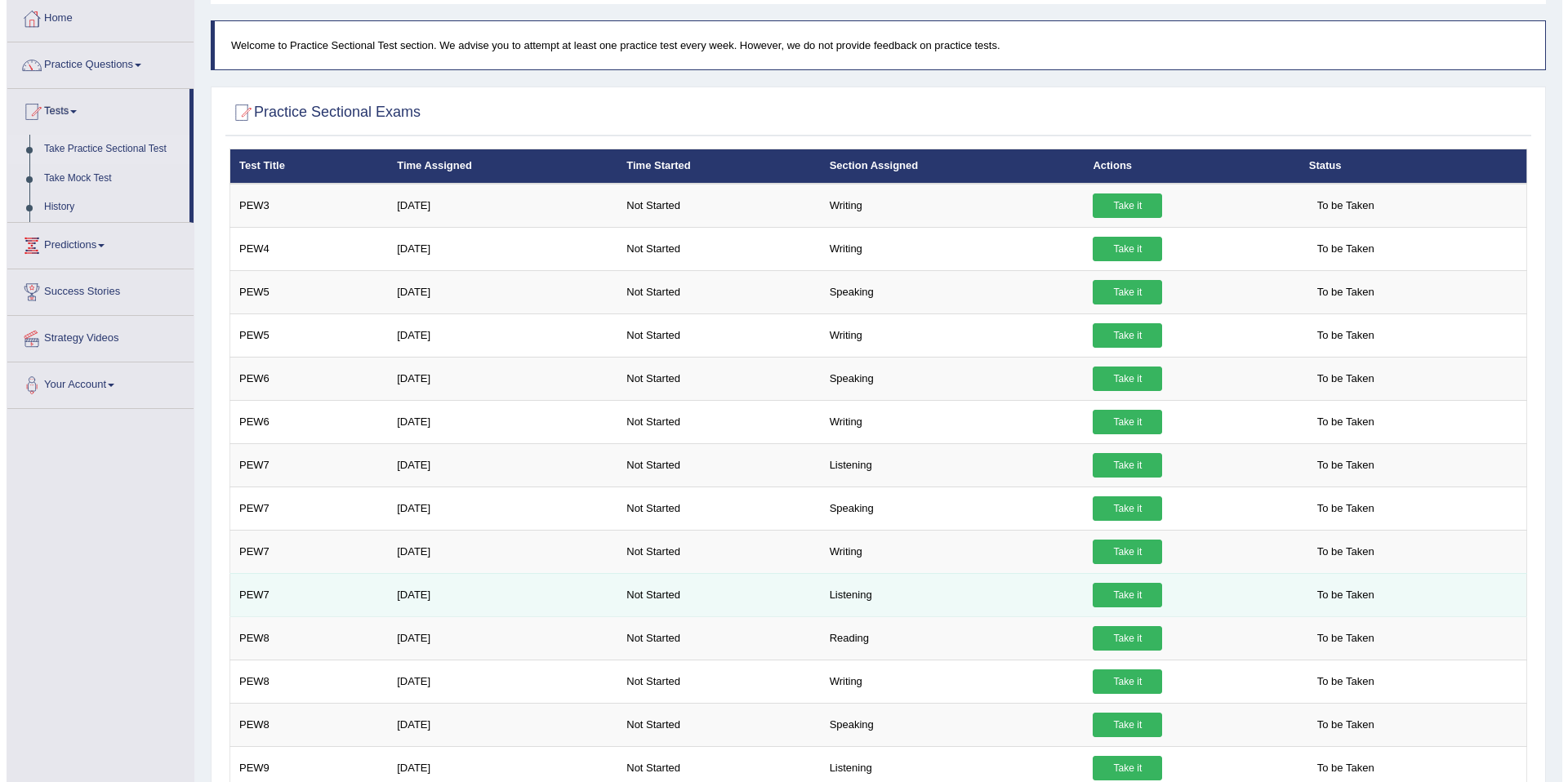
scroll to position [86, 0]
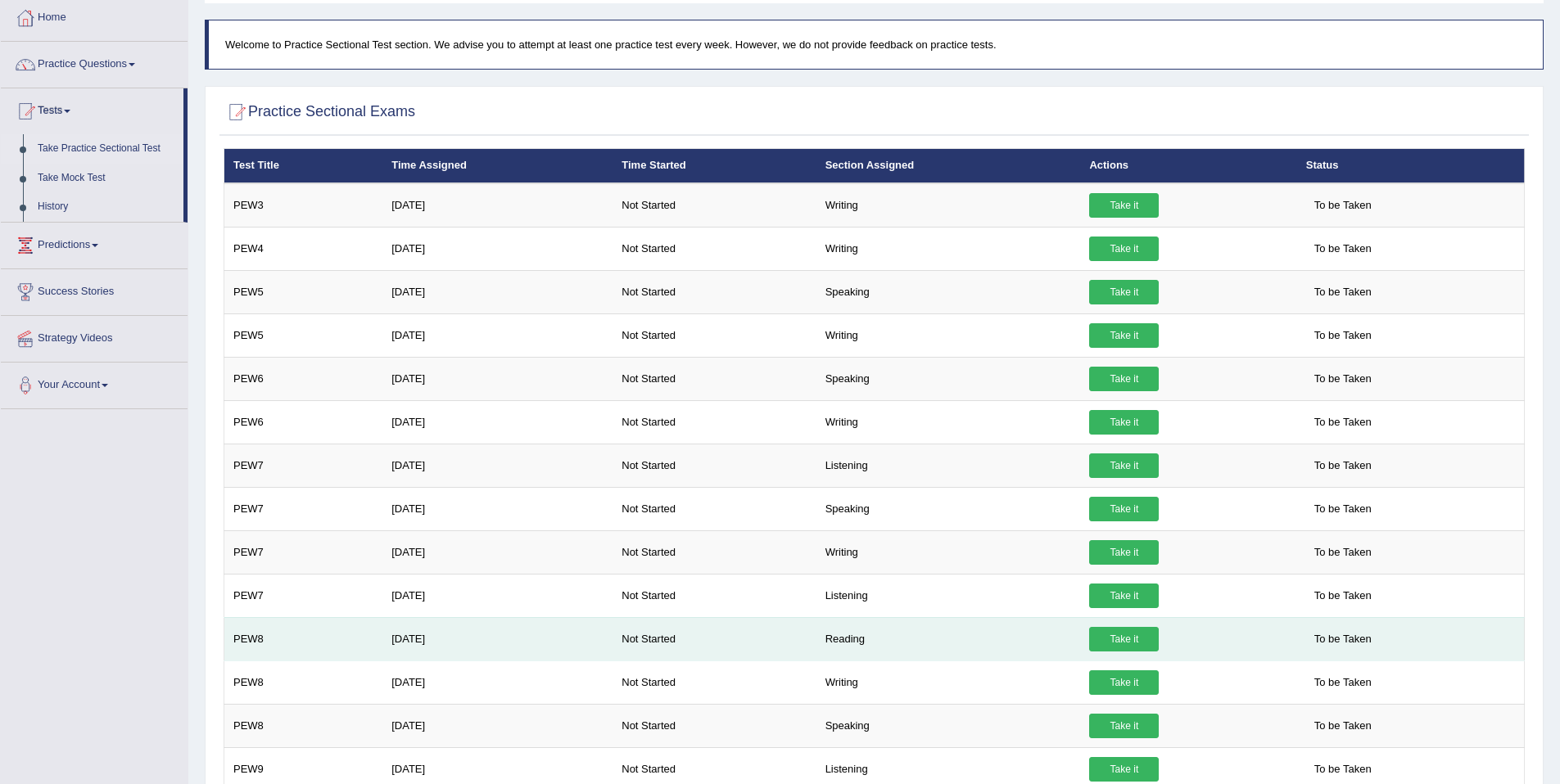
click at [1127, 635] on link "Take it" at bounding box center [1124, 640] width 69 height 25
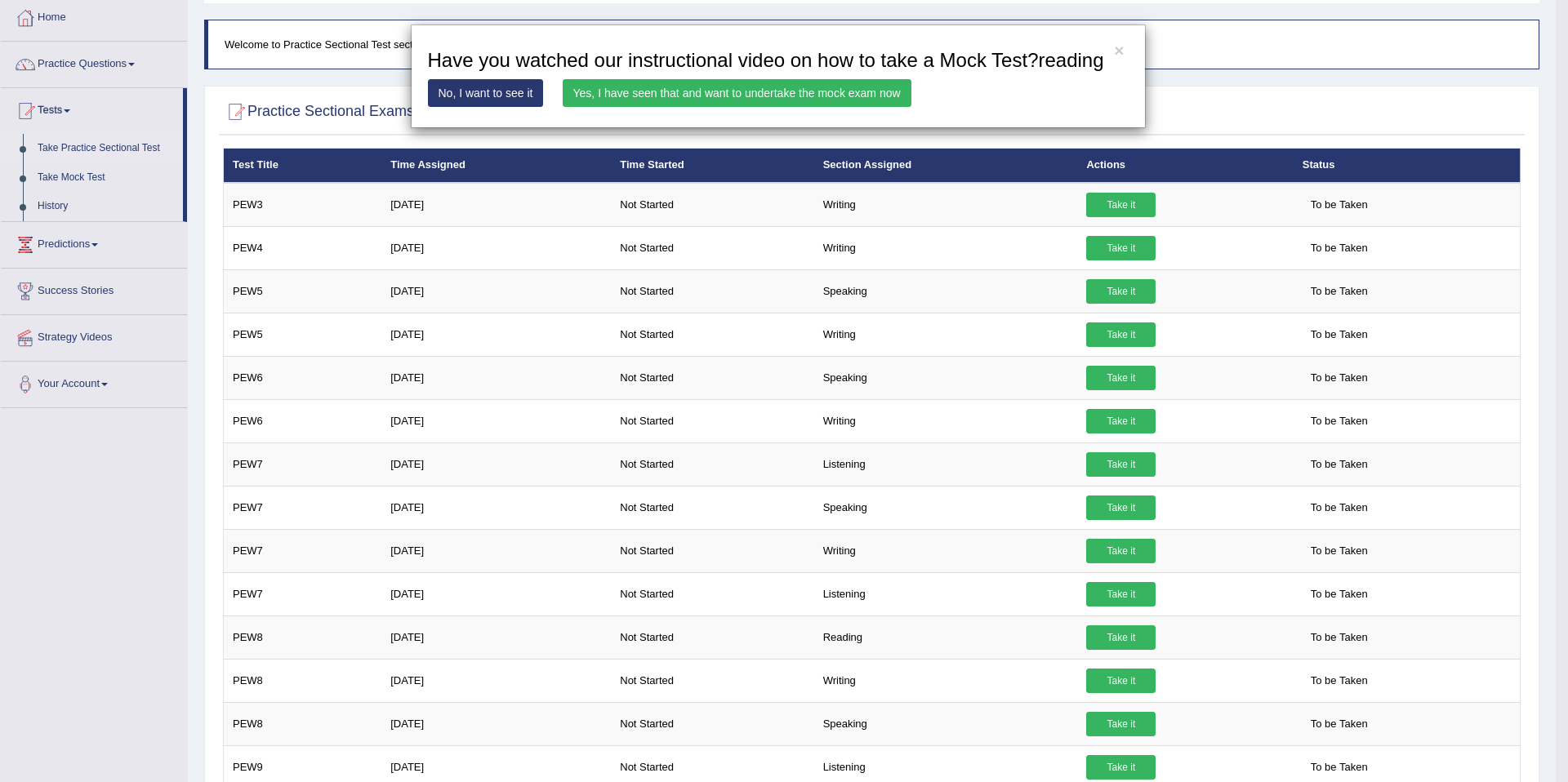
click at [712, 107] on link "Yes, I have seen that and want to undertake the mock exam now" at bounding box center [737, 92] width 349 height 28
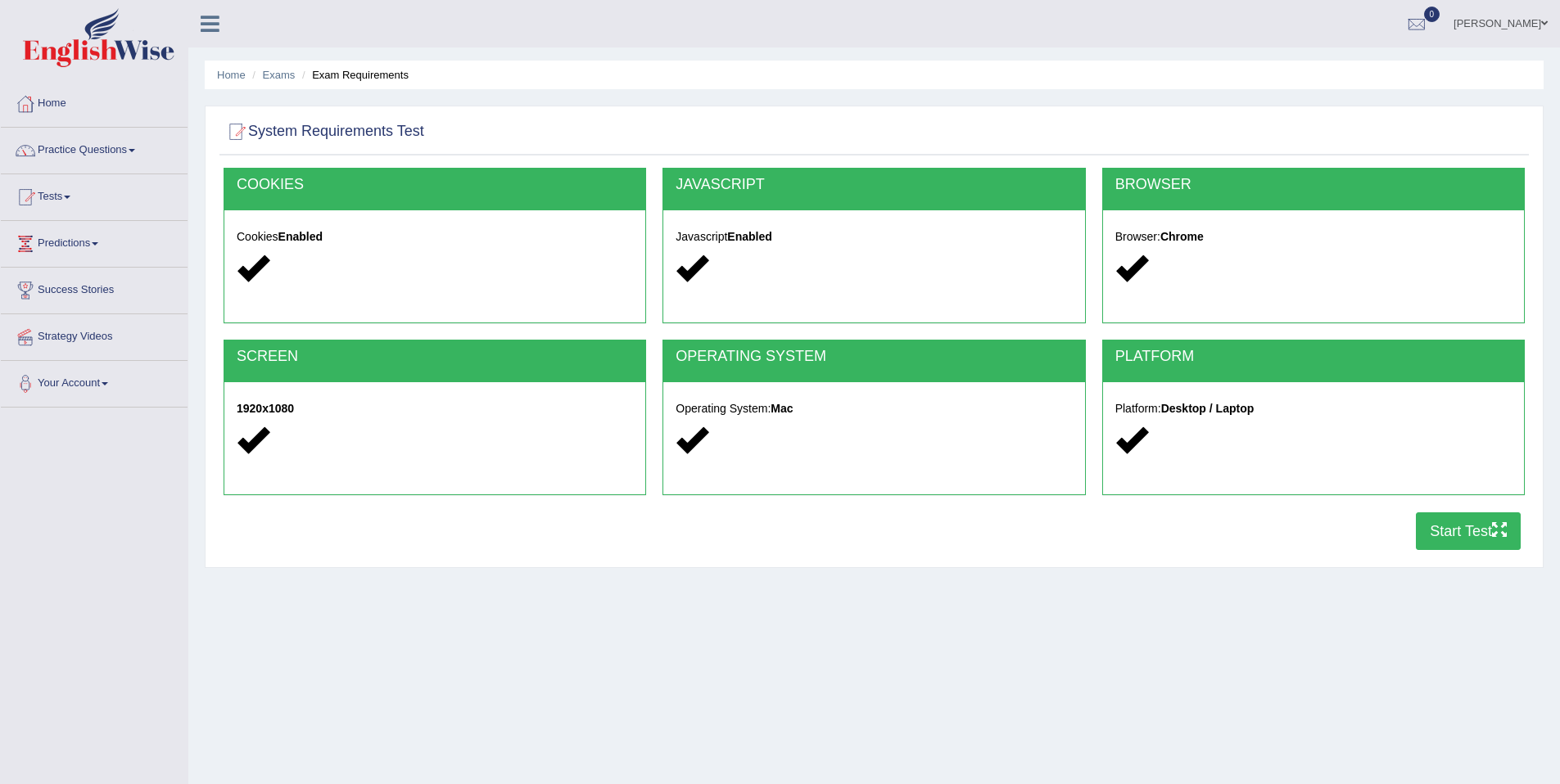
click at [1436, 536] on button "Start Test" at bounding box center [1468, 531] width 105 height 37
